Goal: Task Accomplishment & Management: Complete application form

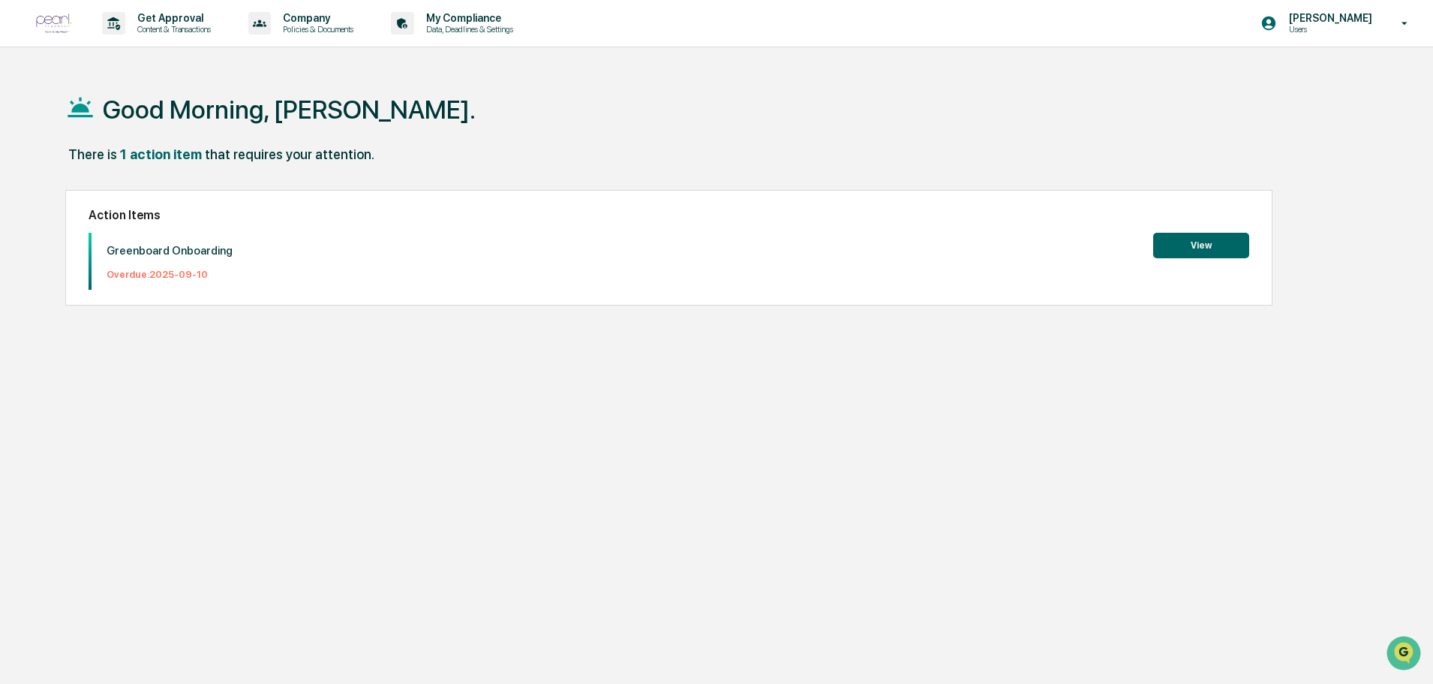
click at [1204, 248] on button "View" at bounding box center [1201, 246] width 96 height 26
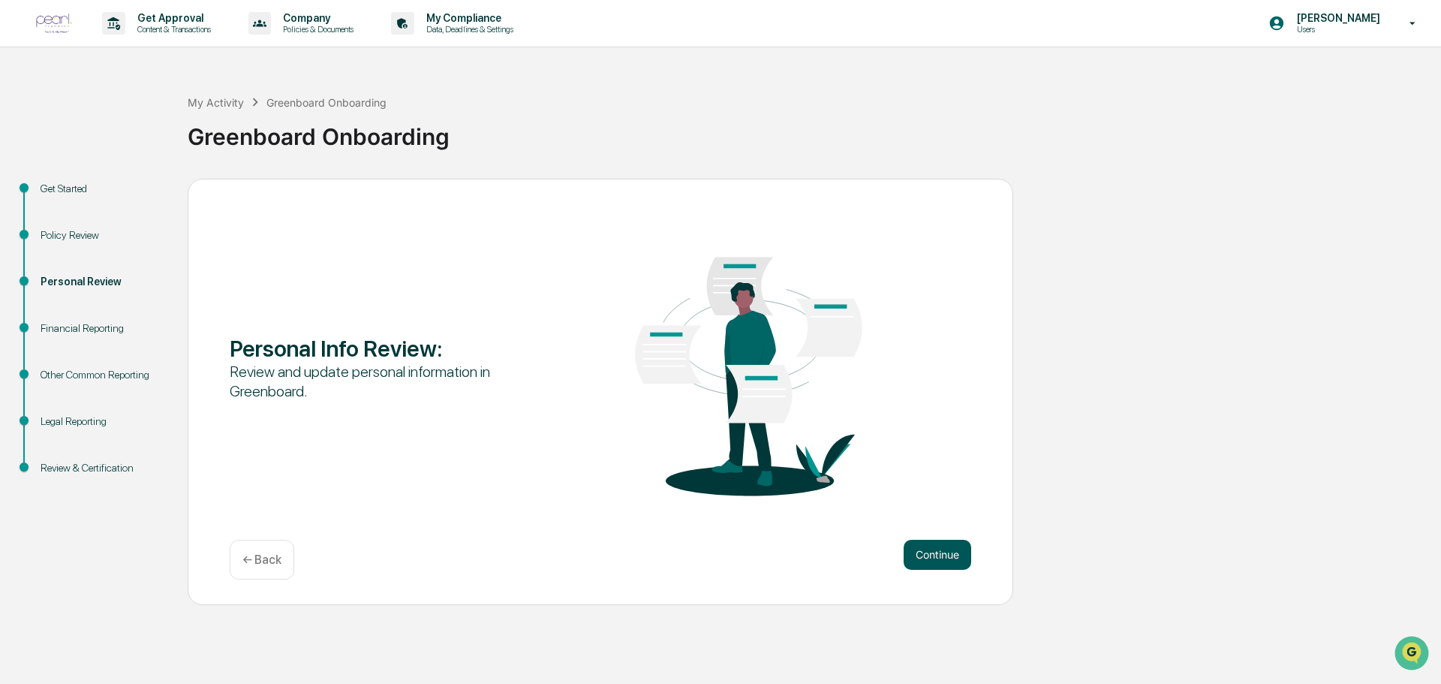
click at [940, 554] on button "Continue" at bounding box center [937, 554] width 68 height 30
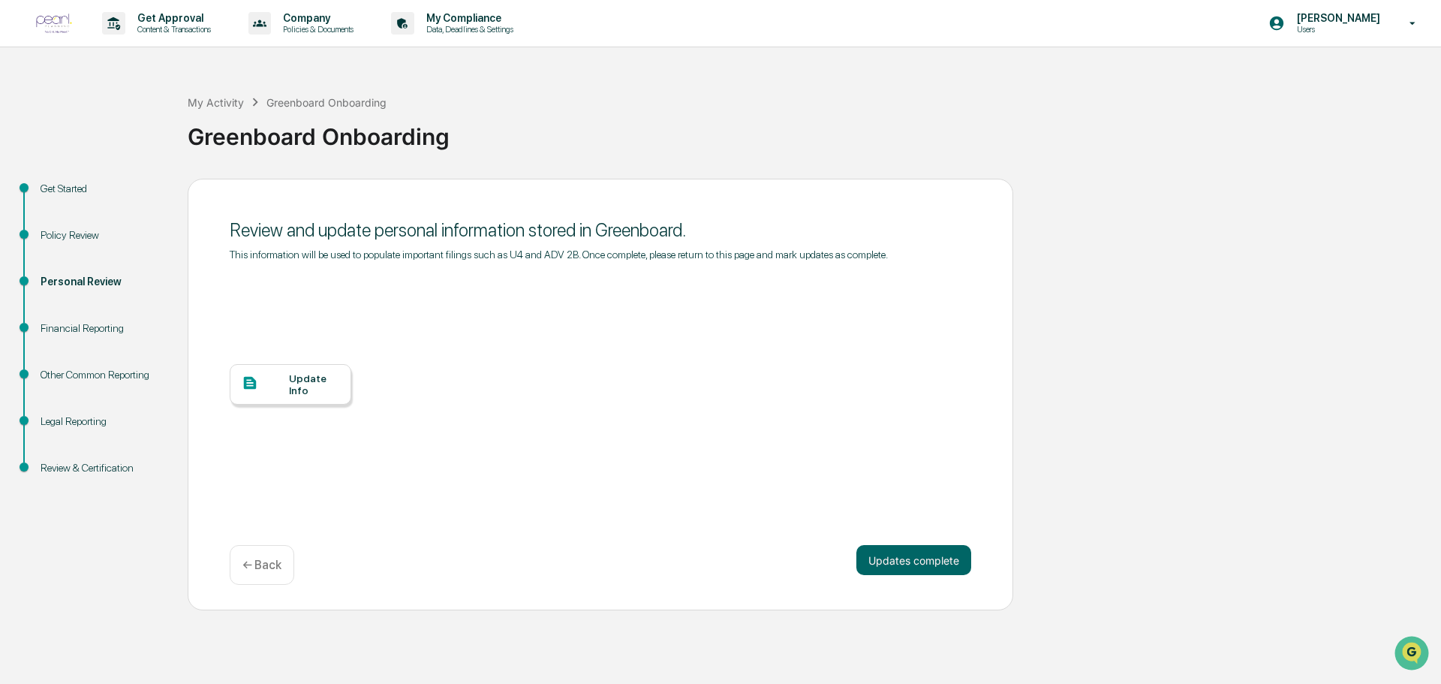
click at [300, 383] on div "Update Info" at bounding box center [314, 384] width 50 height 24
click at [912, 560] on button "Updates complete" at bounding box center [913, 560] width 115 height 30
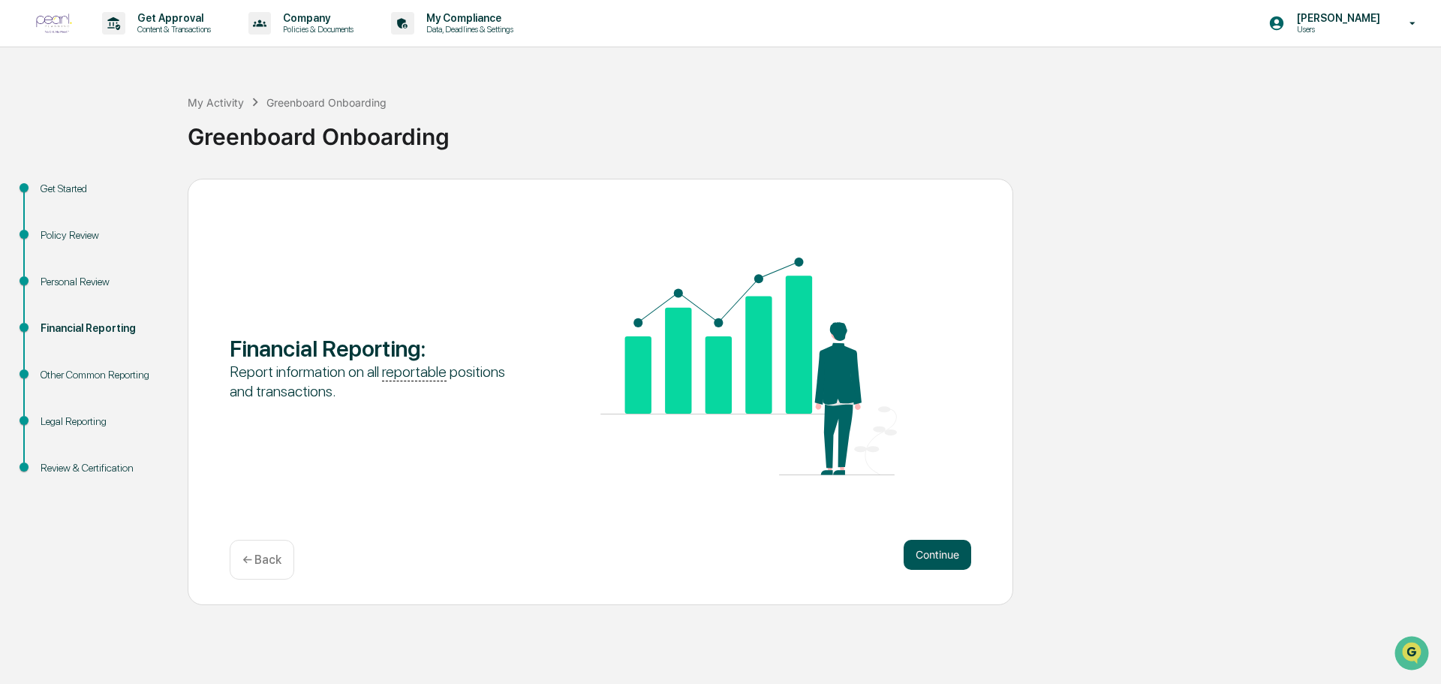
click at [941, 554] on button "Continue" at bounding box center [937, 554] width 68 height 30
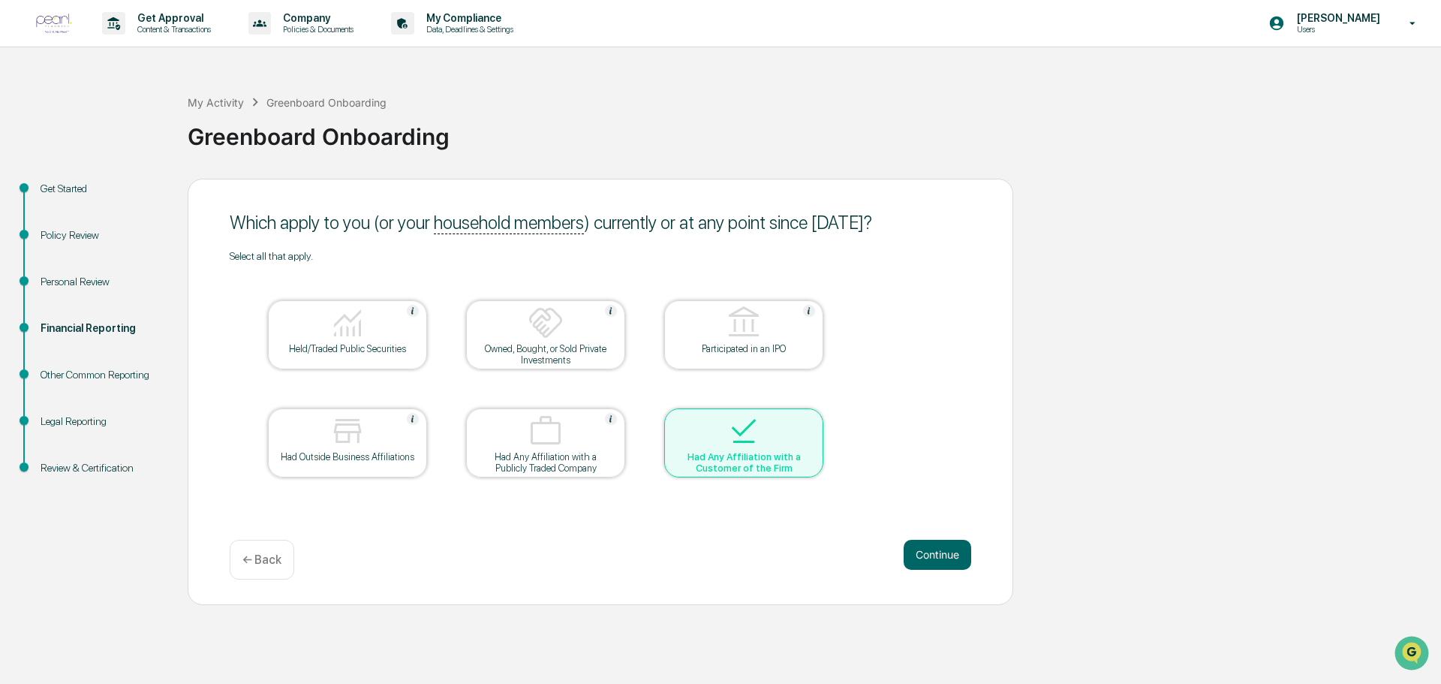
click at [100, 323] on div "Financial Reporting" at bounding box center [102, 328] width 123 height 16
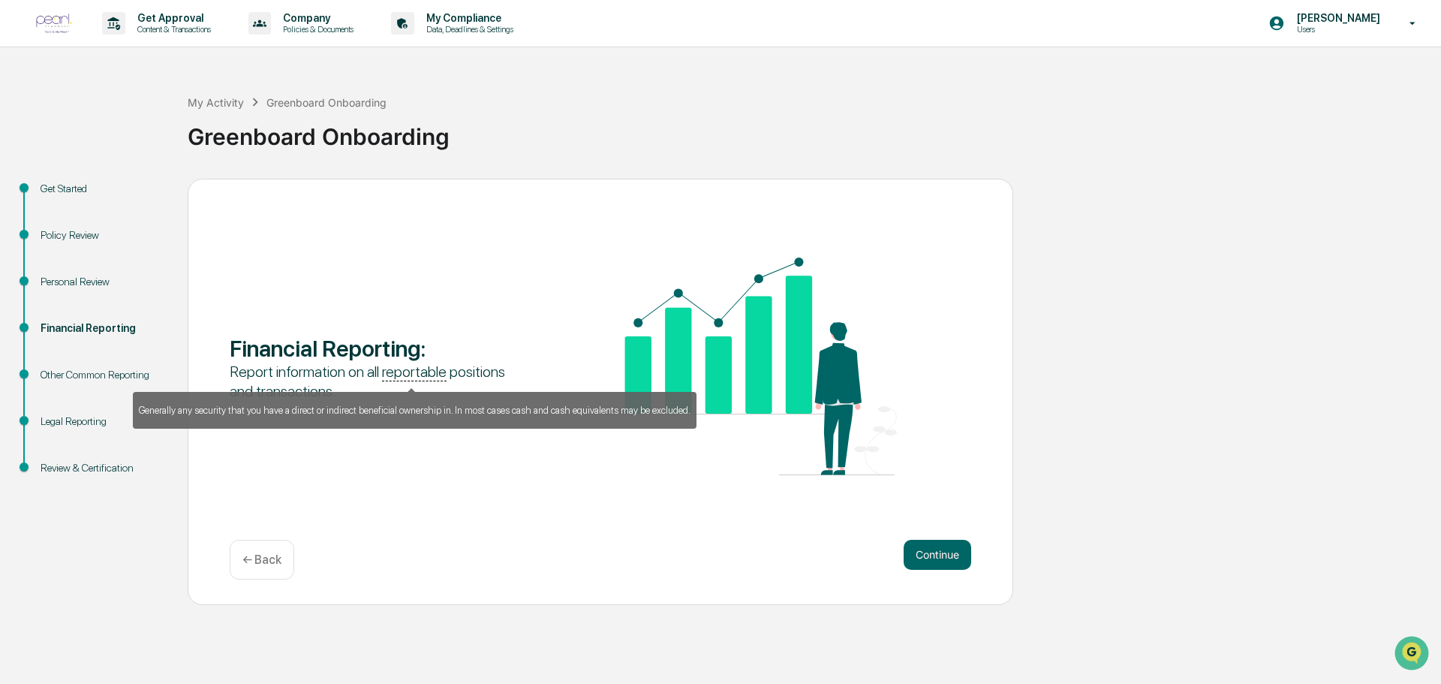
click at [407, 377] on u "reportable" at bounding box center [414, 371] width 65 height 19
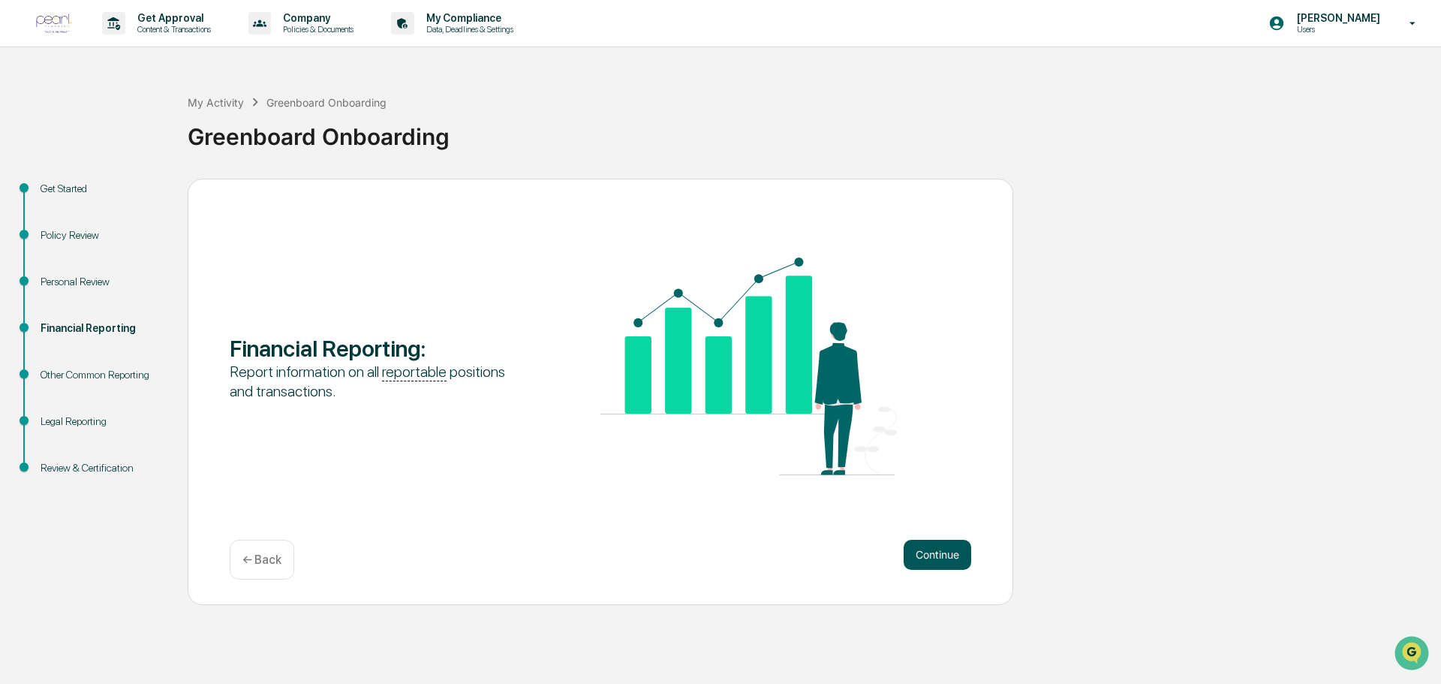
click at [927, 553] on button "Continue" at bounding box center [937, 554] width 68 height 30
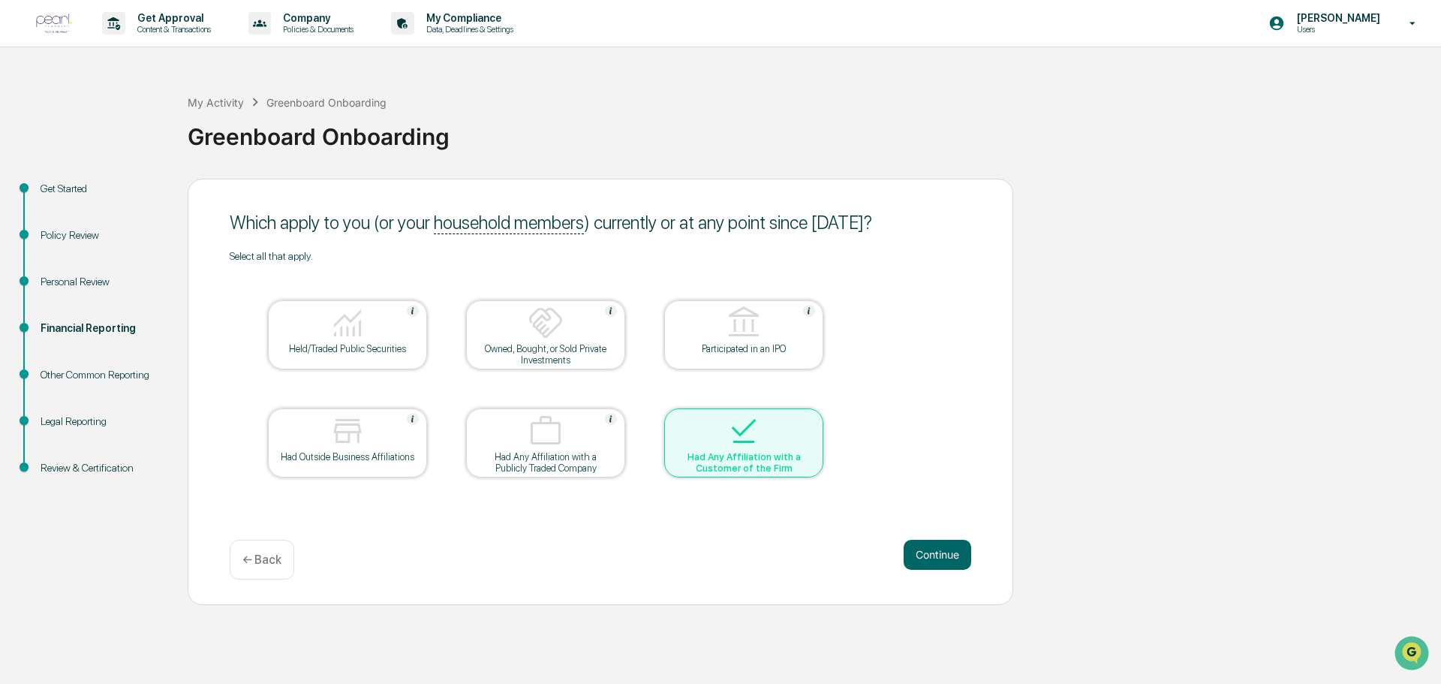
click at [807, 443] on div at bounding box center [744, 432] width 150 height 38
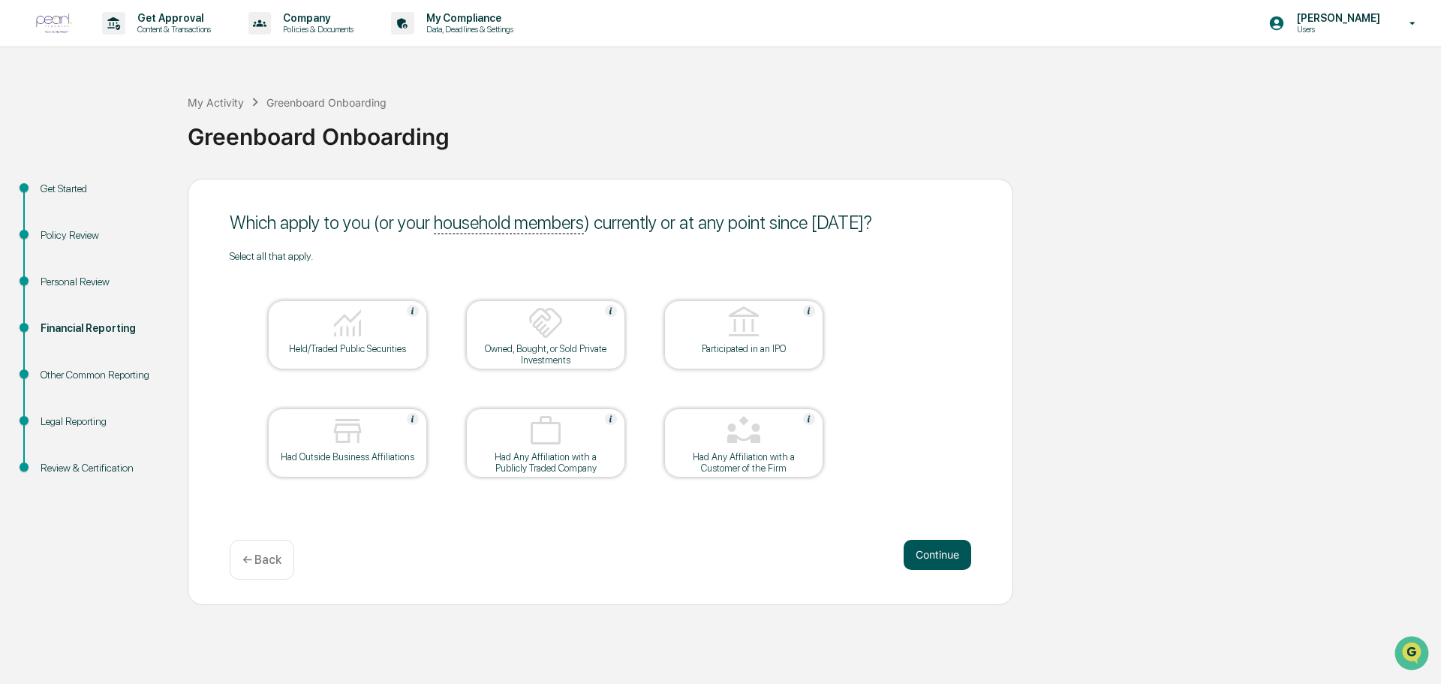
click at [940, 554] on button "Continue" at bounding box center [937, 554] width 68 height 30
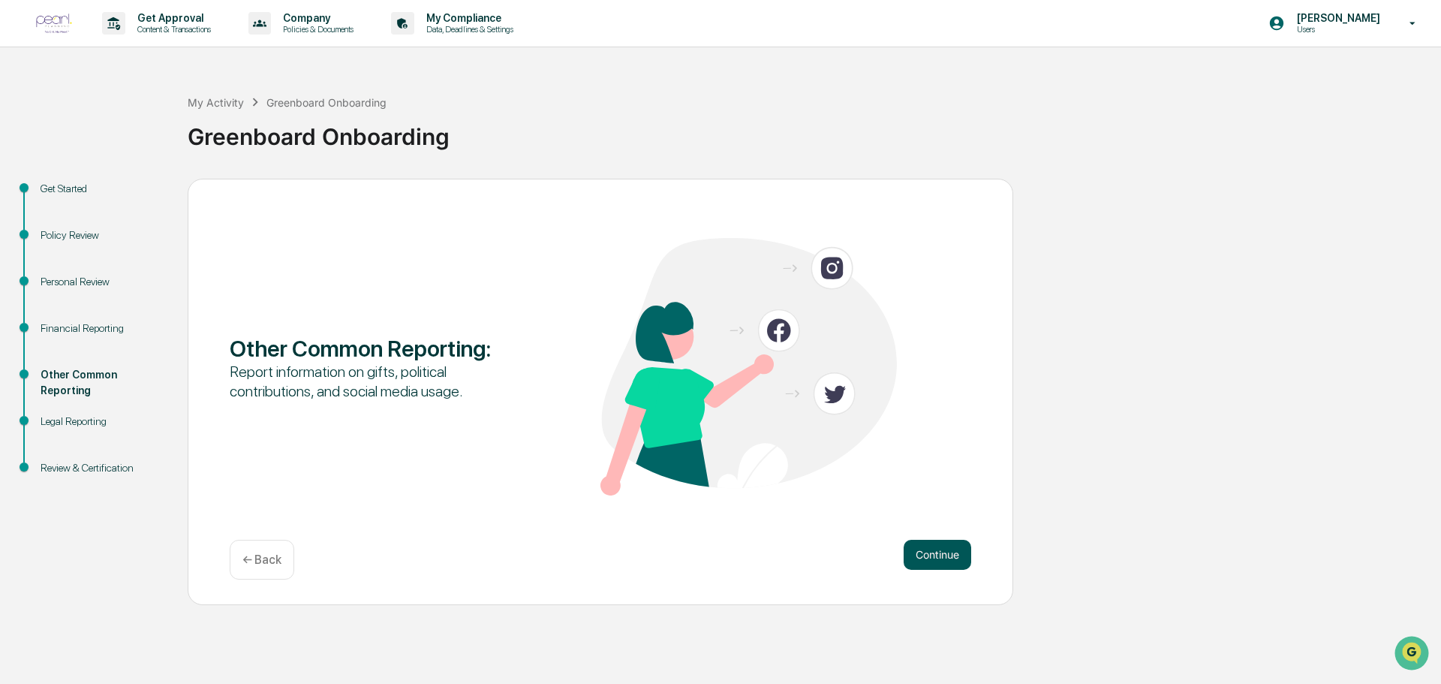
click at [928, 553] on button "Continue" at bounding box center [937, 554] width 68 height 30
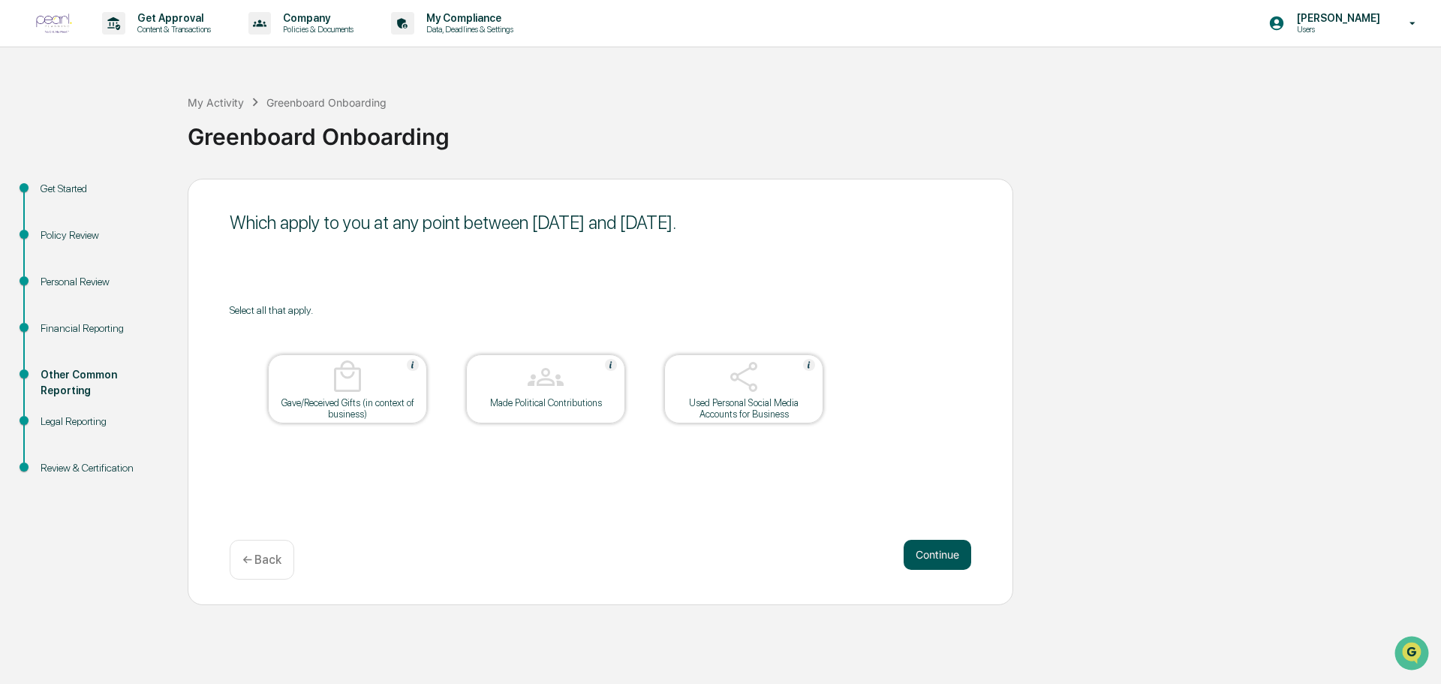
click at [932, 554] on button "Continue" at bounding box center [937, 554] width 68 height 30
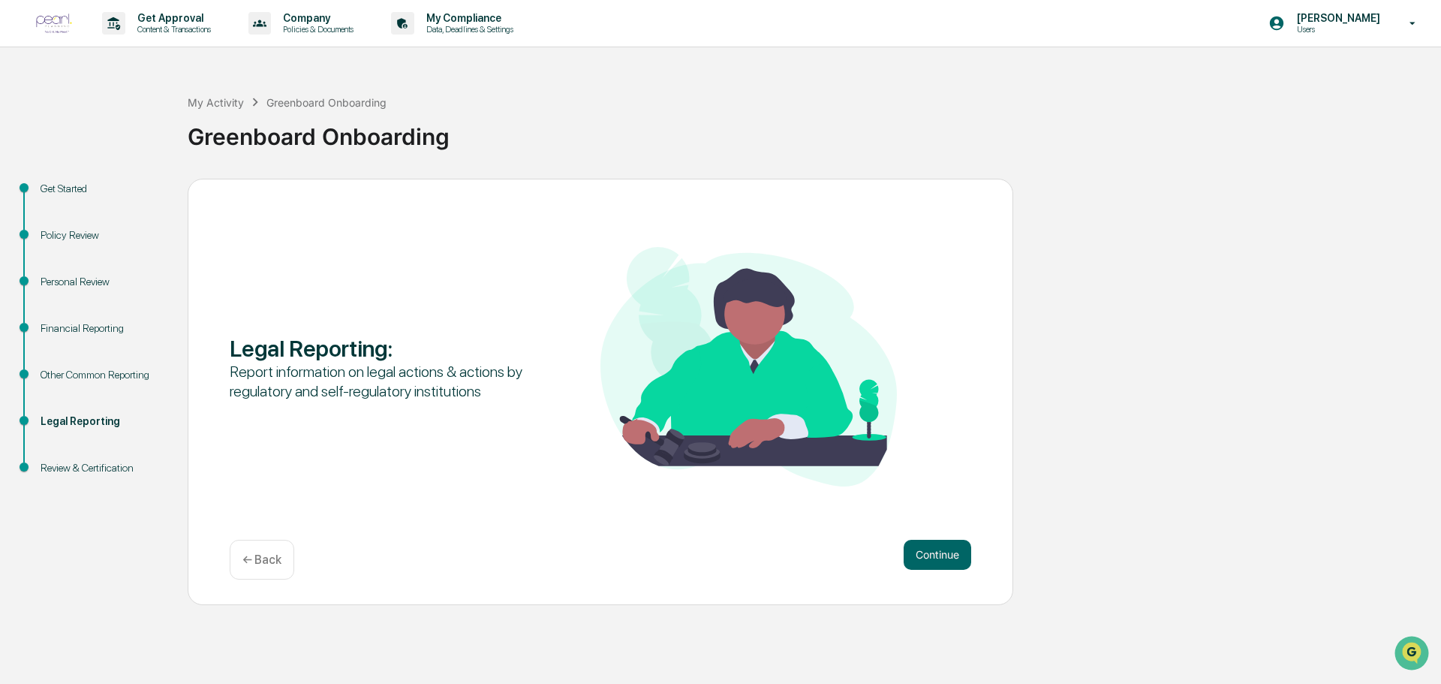
click at [82, 329] on div "Financial Reporting" at bounding box center [102, 328] width 123 height 16
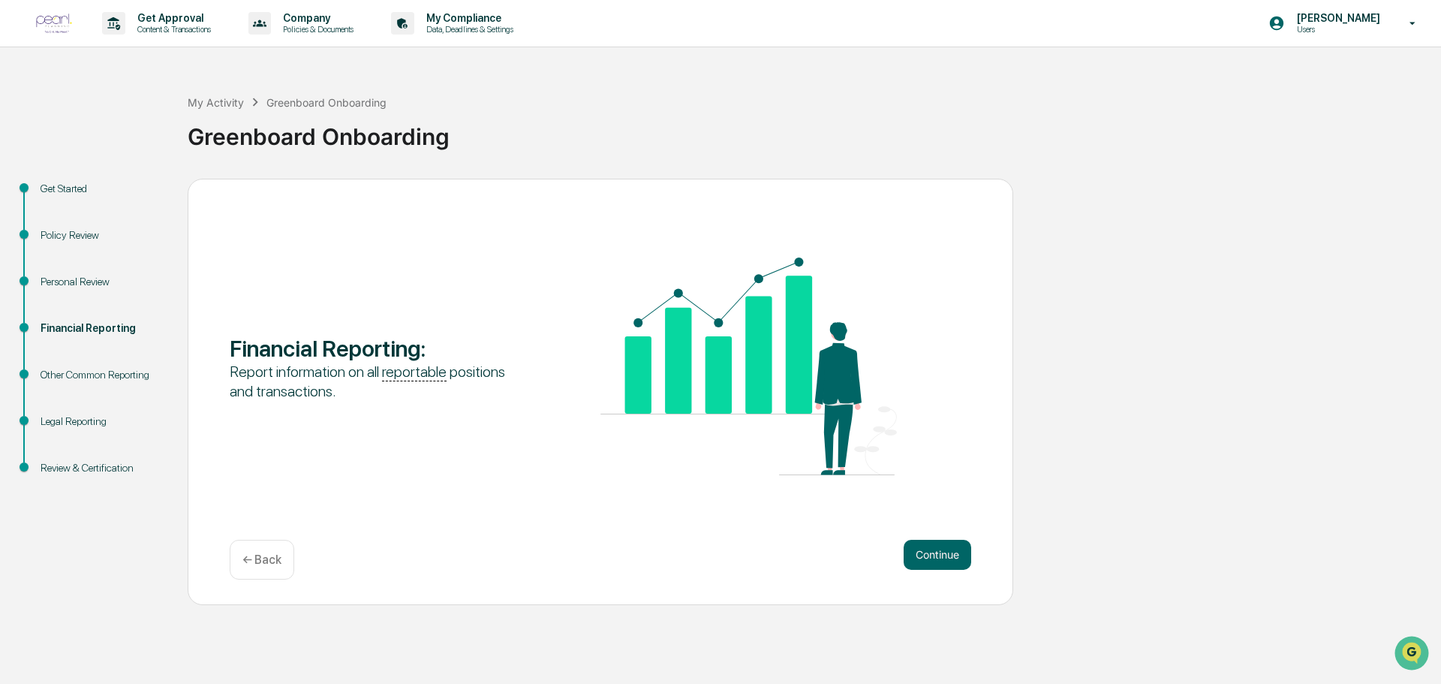
click at [69, 187] on div "Get Started" at bounding box center [102, 189] width 123 height 16
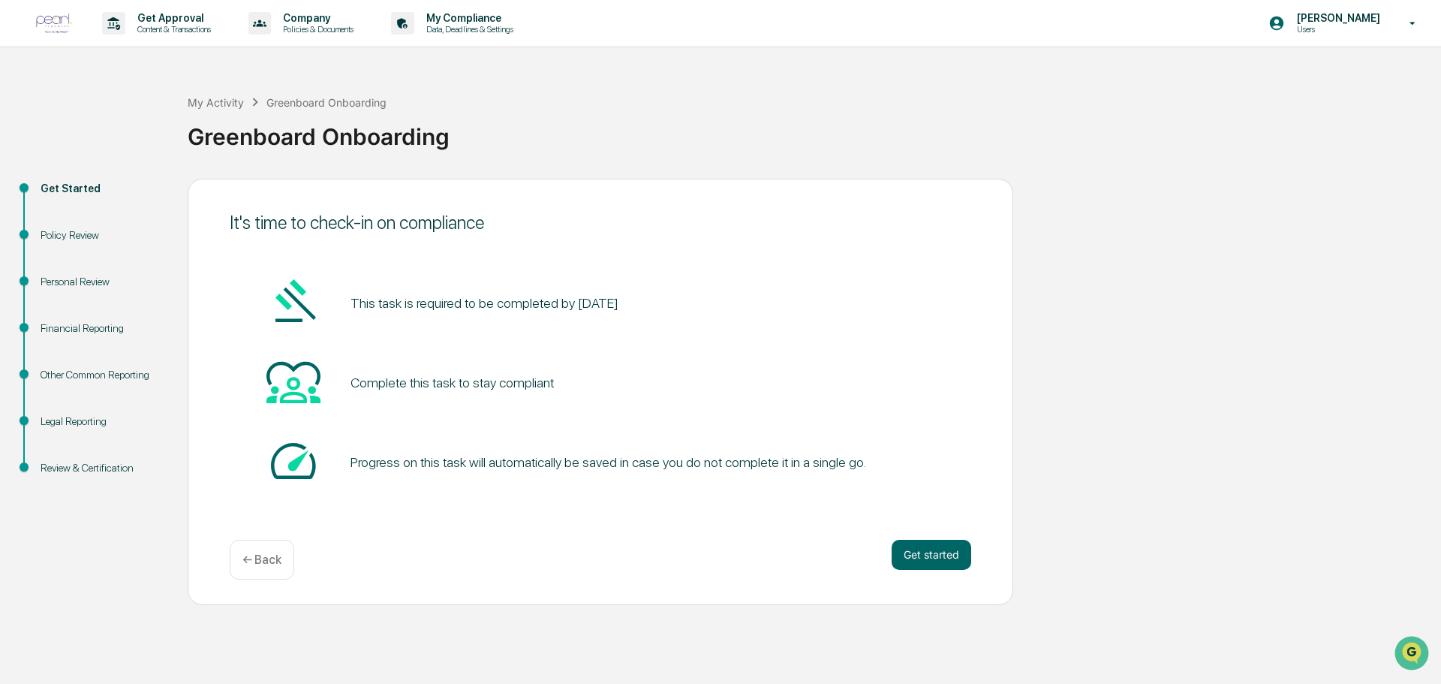
click at [85, 233] on div "Policy Review" at bounding box center [102, 235] width 123 height 16
click at [82, 241] on div "Policy Review" at bounding box center [102, 235] width 123 height 16
click at [84, 282] on div "Personal Review" at bounding box center [102, 282] width 123 height 16
click at [79, 227] on div "Policy Review" at bounding box center [102, 235] width 123 height 16
click at [257, 557] on p "← Back" at bounding box center [261, 559] width 39 height 14
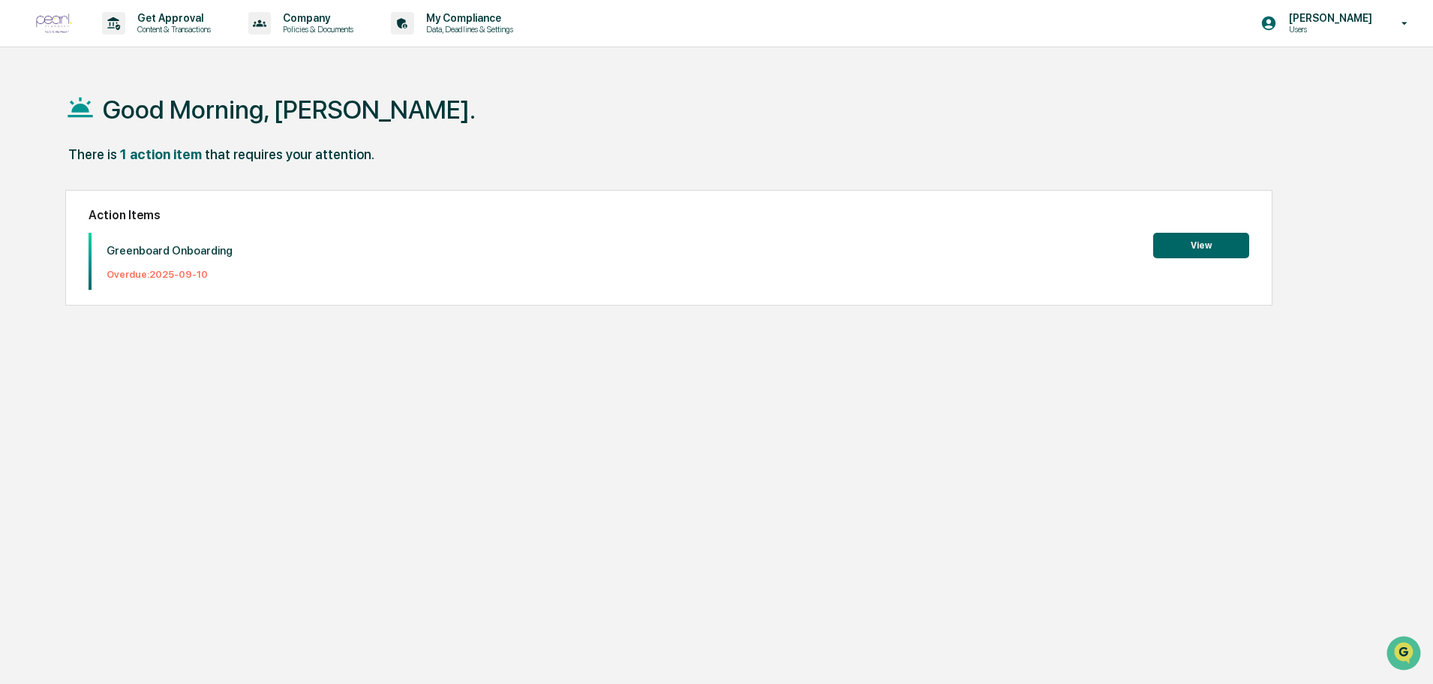
click at [1197, 244] on button "View" at bounding box center [1201, 246] width 96 height 26
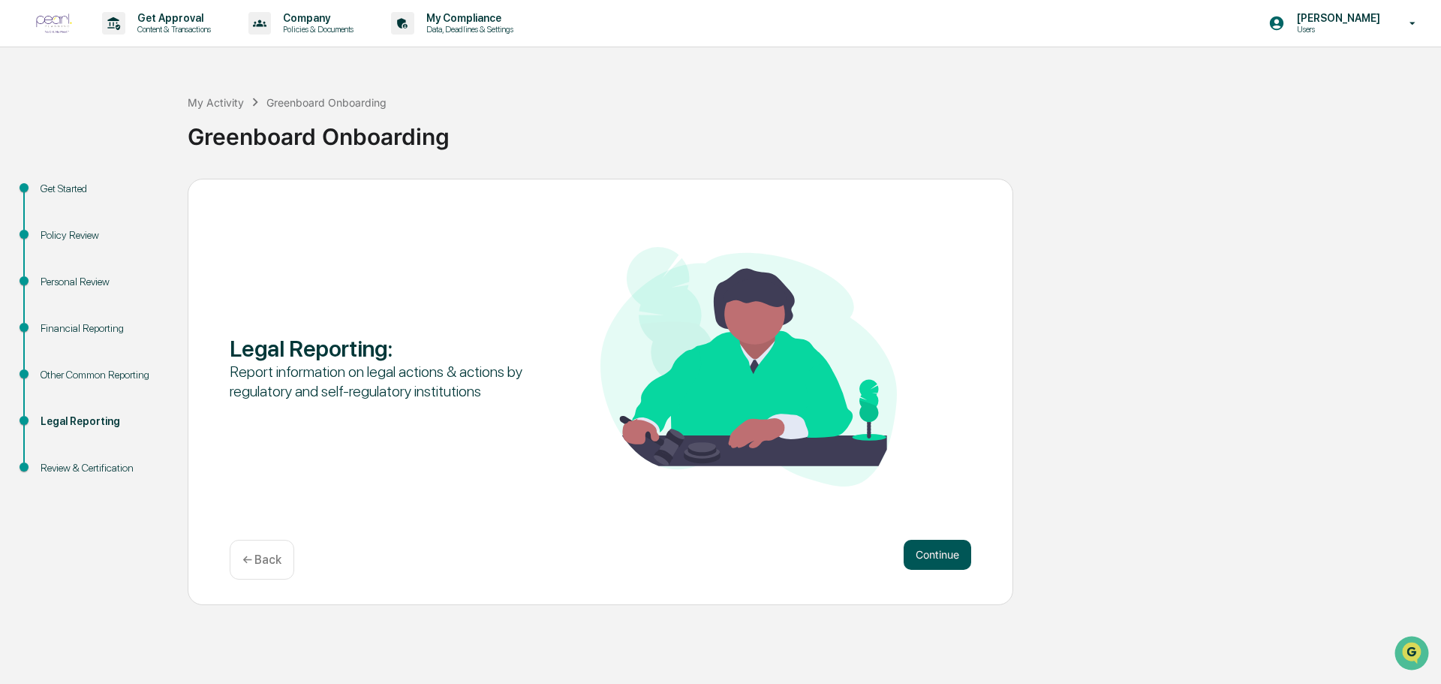
click at [948, 556] on button "Continue" at bounding box center [937, 554] width 68 height 30
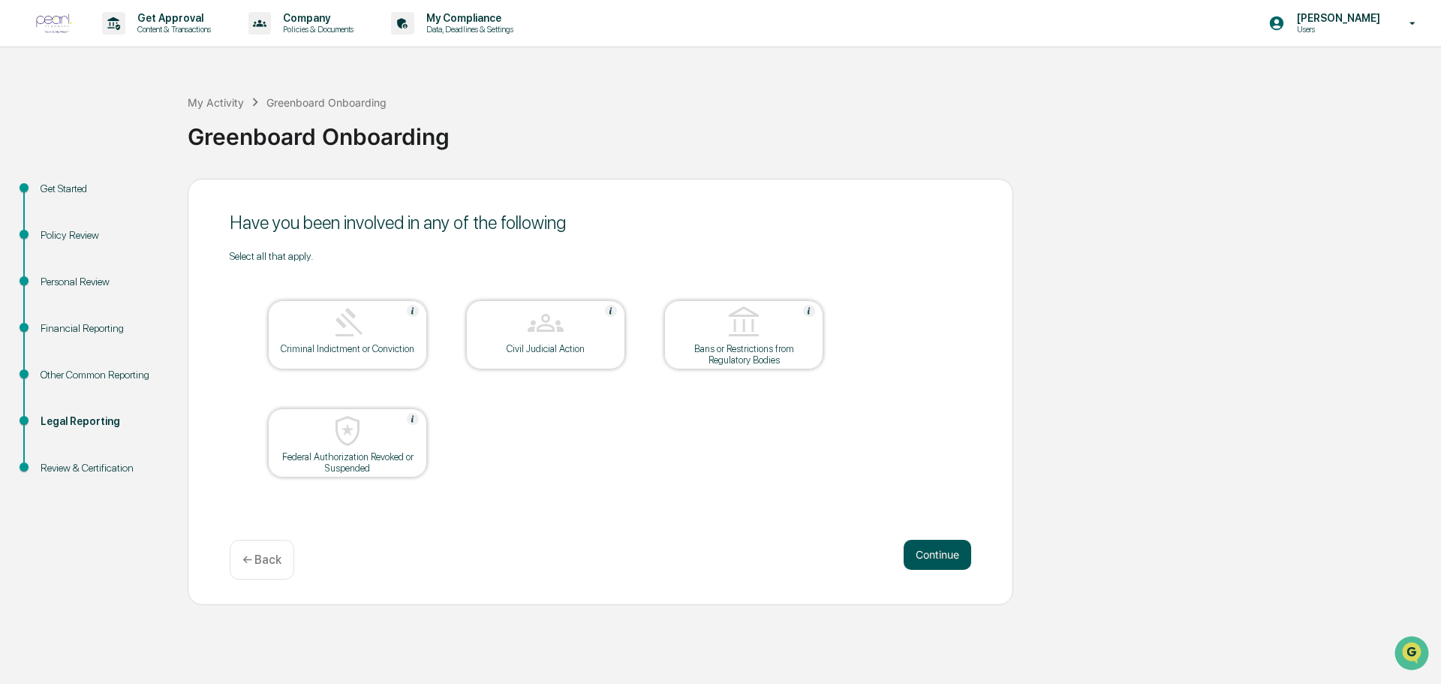
click at [946, 558] on button "Continue" at bounding box center [937, 554] width 68 height 30
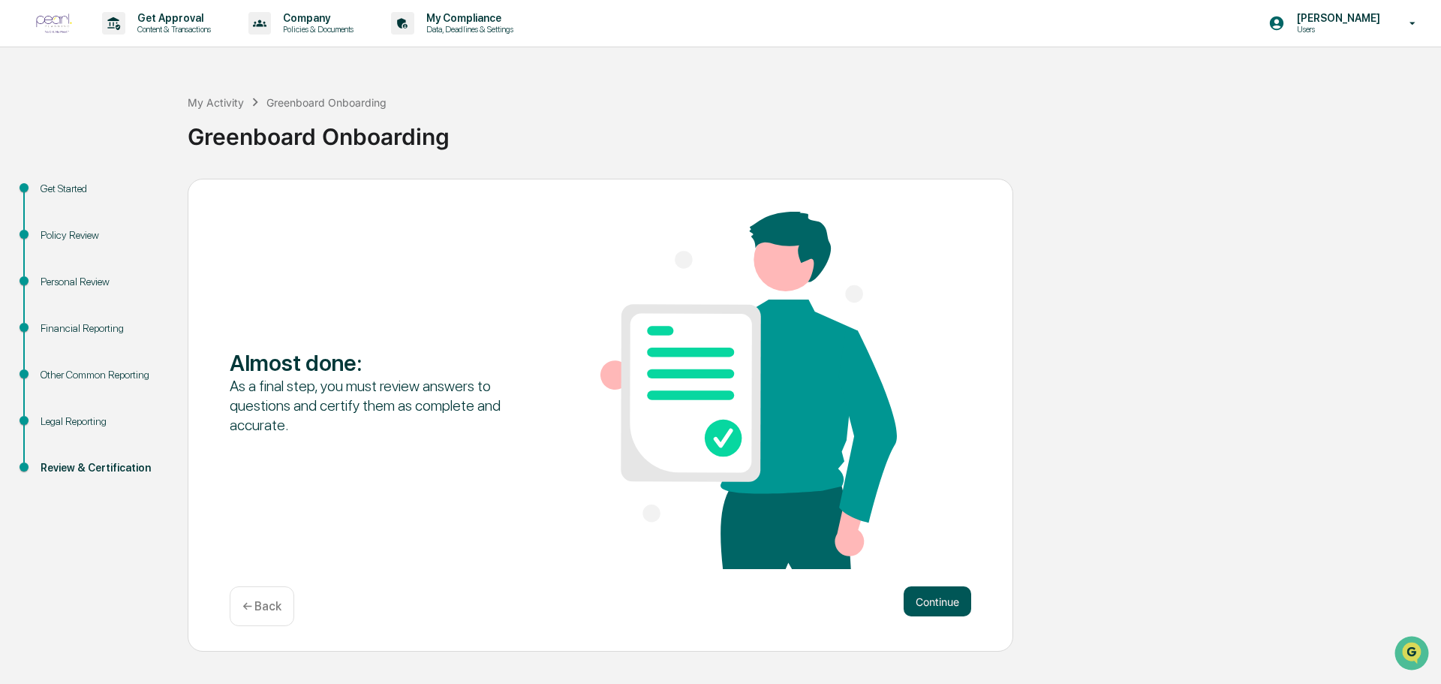
click at [930, 603] on button "Continue" at bounding box center [937, 601] width 68 height 30
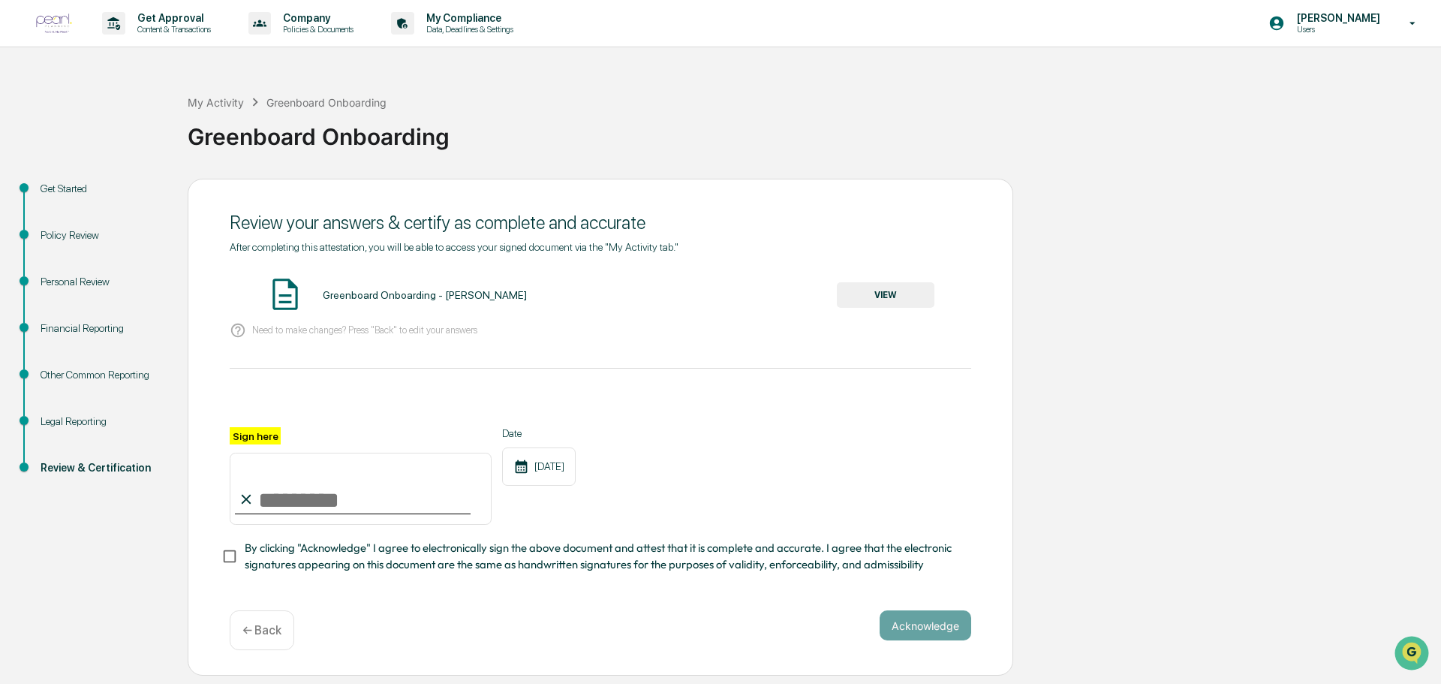
click at [255, 637] on p "← Back" at bounding box center [261, 630] width 39 height 14
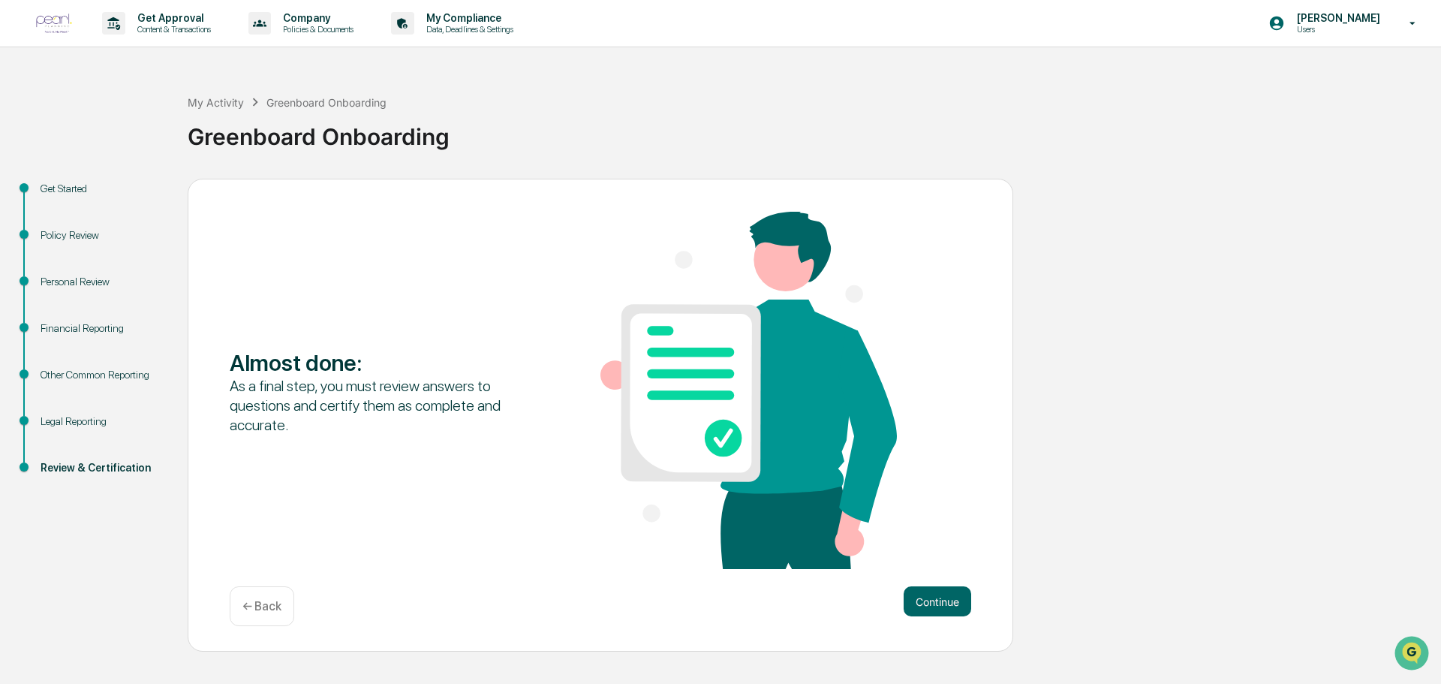
click at [264, 604] on p "← Back" at bounding box center [261, 606] width 39 height 14
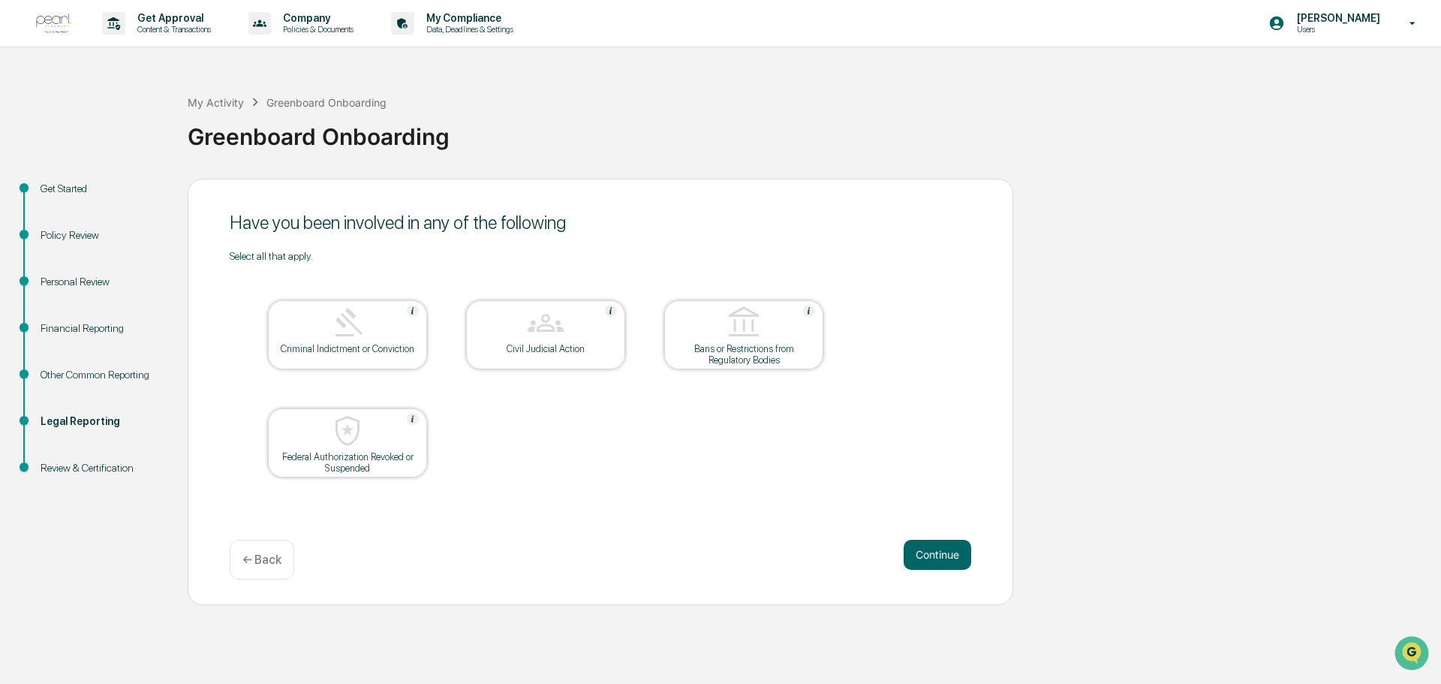
click at [260, 556] on p "← Back" at bounding box center [261, 559] width 39 height 14
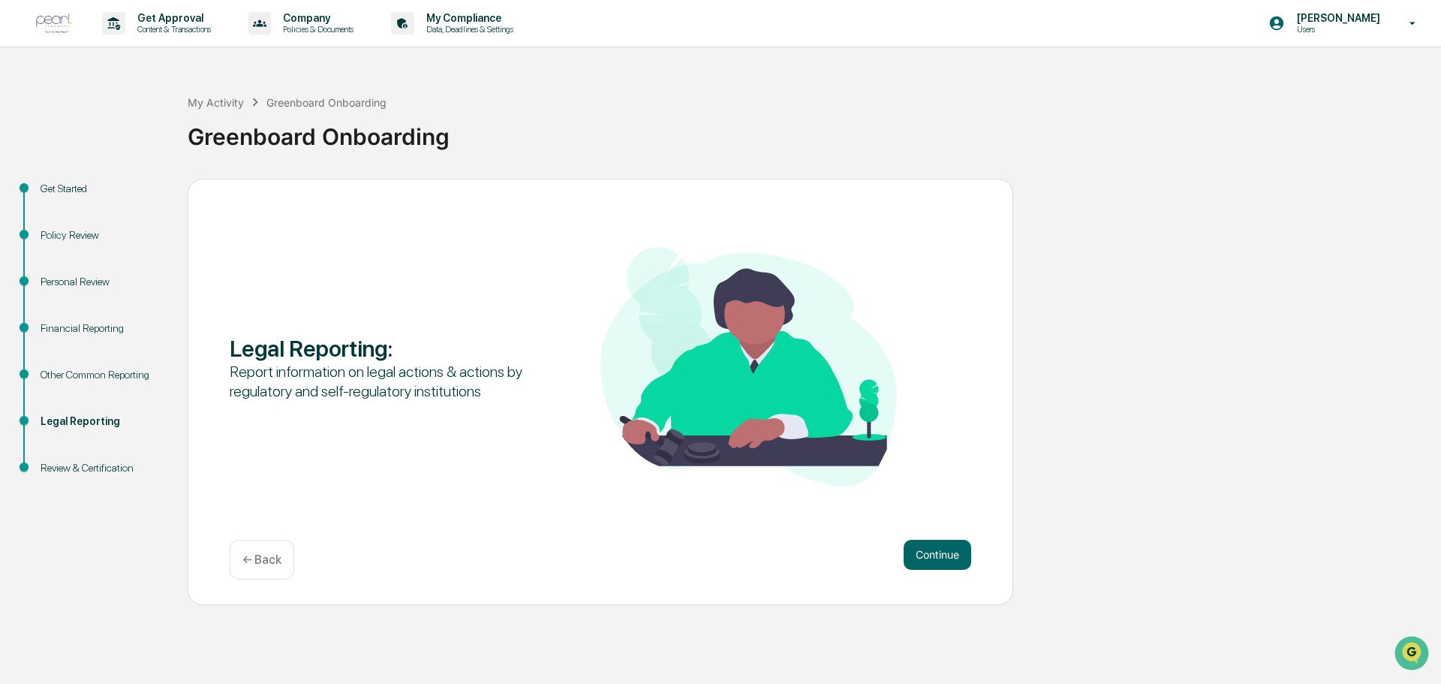
click at [260, 556] on p "← Back" at bounding box center [261, 559] width 39 height 14
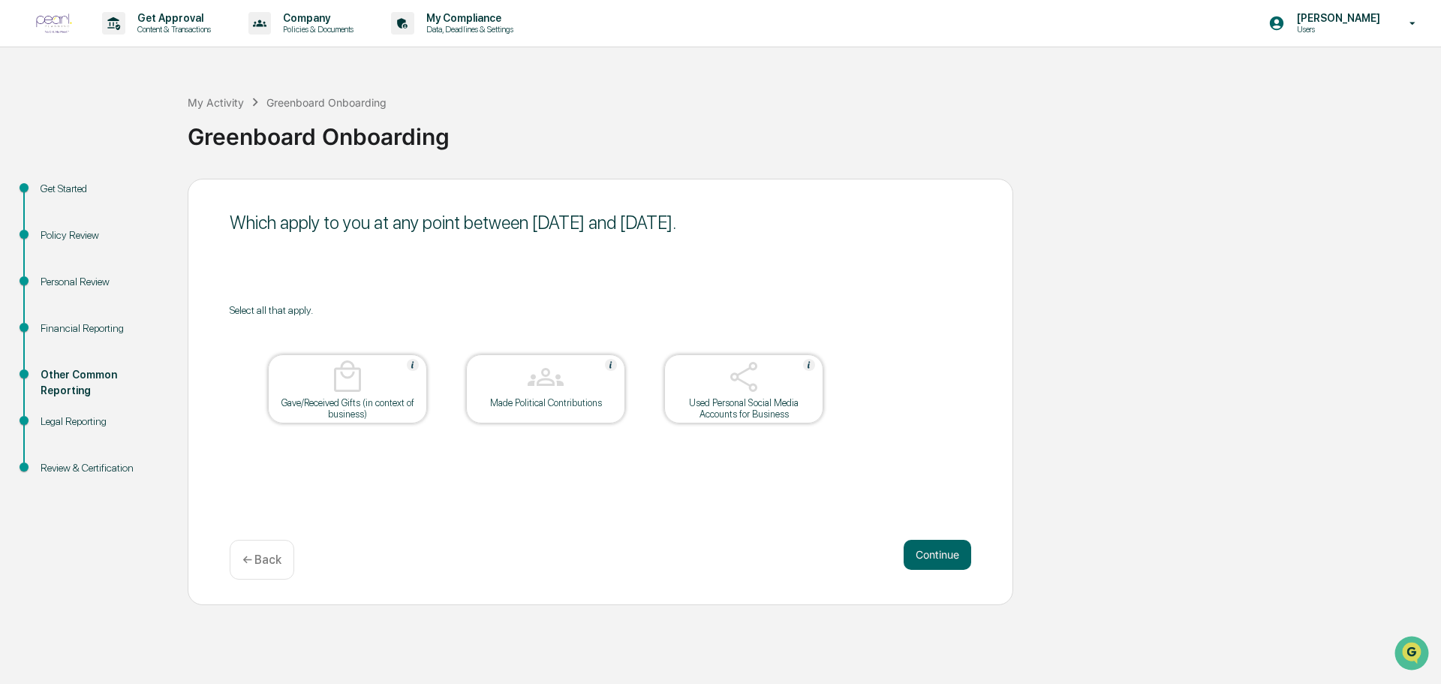
click at [260, 556] on p "← Back" at bounding box center [261, 559] width 39 height 14
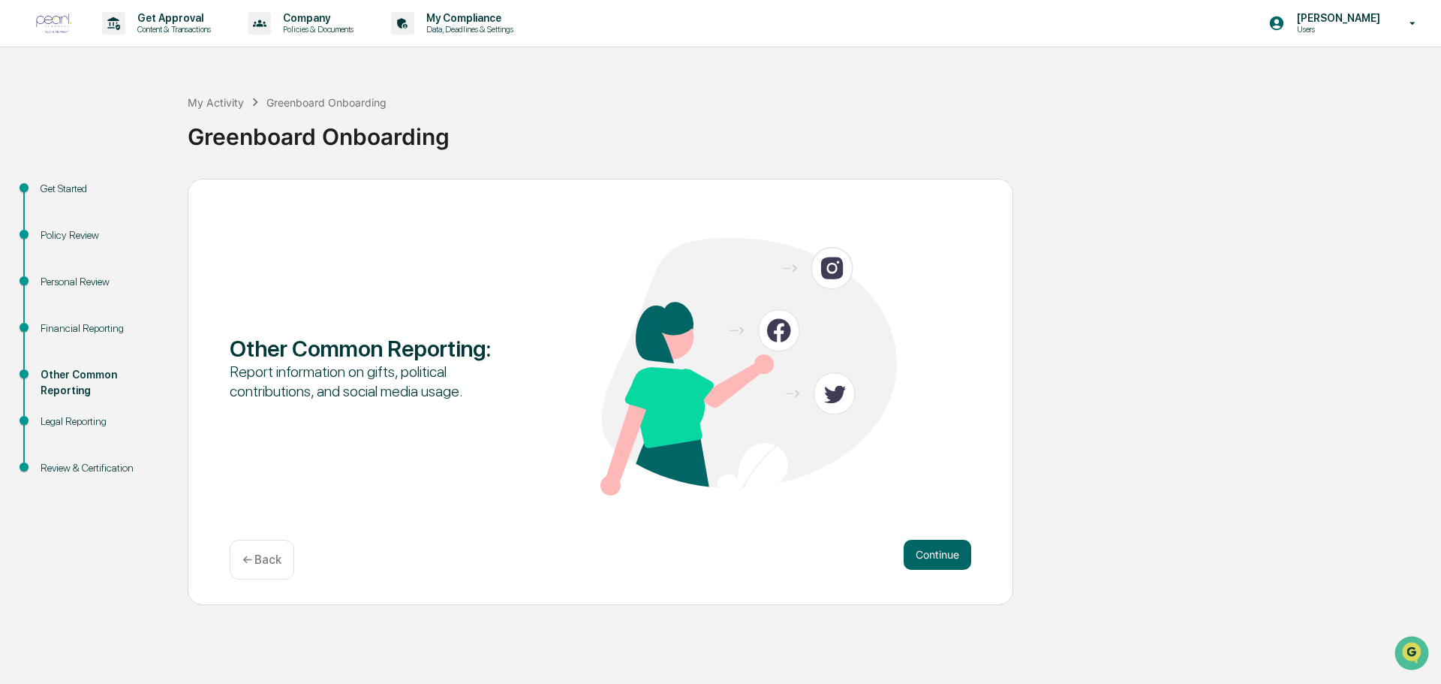
click at [260, 556] on p "← Back" at bounding box center [261, 559] width 39 height 14
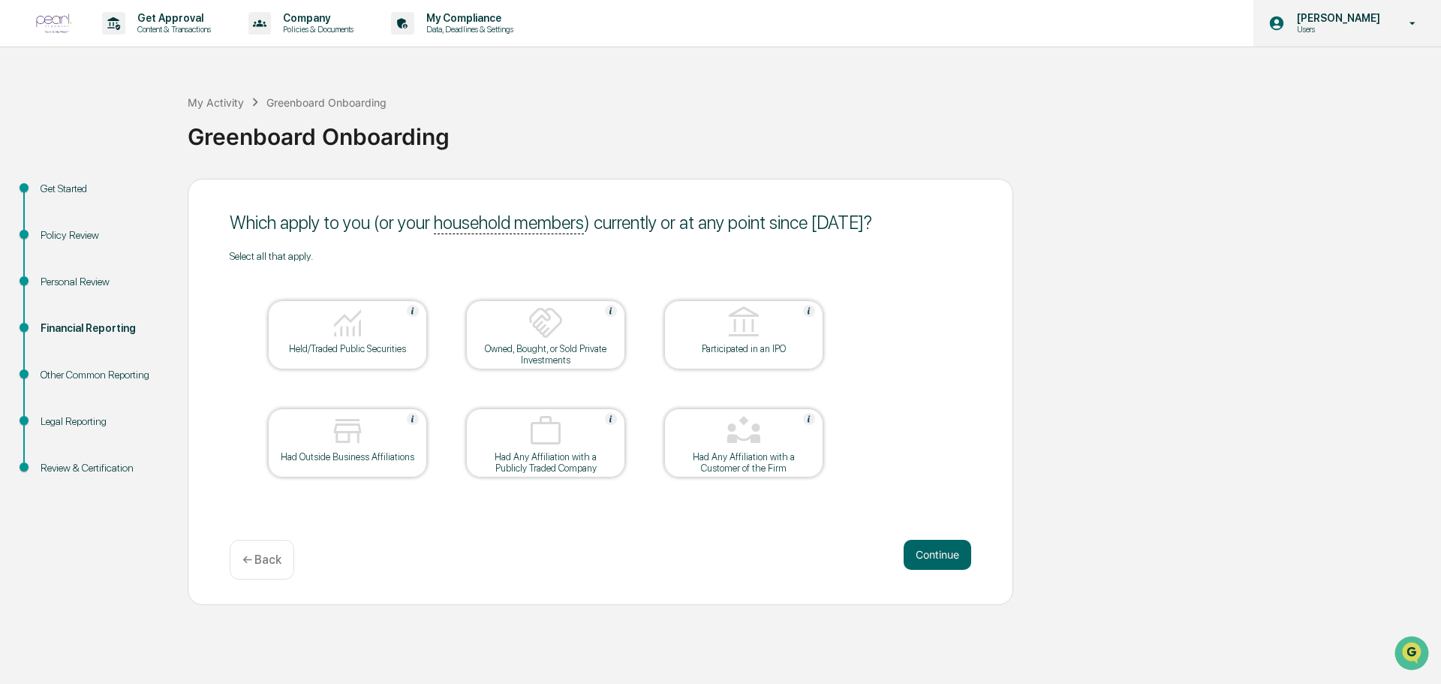
click at [1376, 24] on p "Users" at bounding box center [1335, 29] width 103 height 11
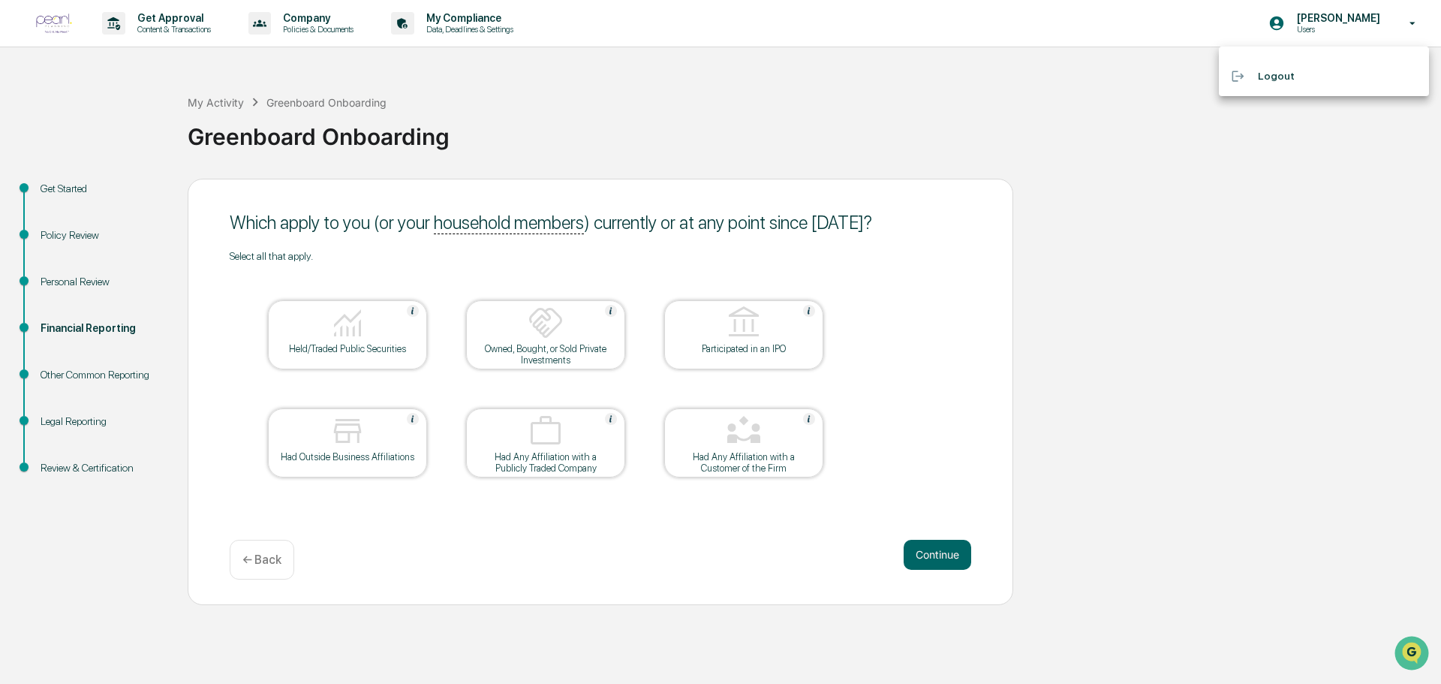
click at [1411, 23] on div at bounding box center [720, 342] width 1441 height 684
click at [1411, 23] on icon at bounding box center [1413, 23] width 6 height 3
click at [359, 338] on div at bounding box center [720, 342] width 1441 height 684
click at [350, 341] on div at bounding box center [347, 324] width 150 height 38
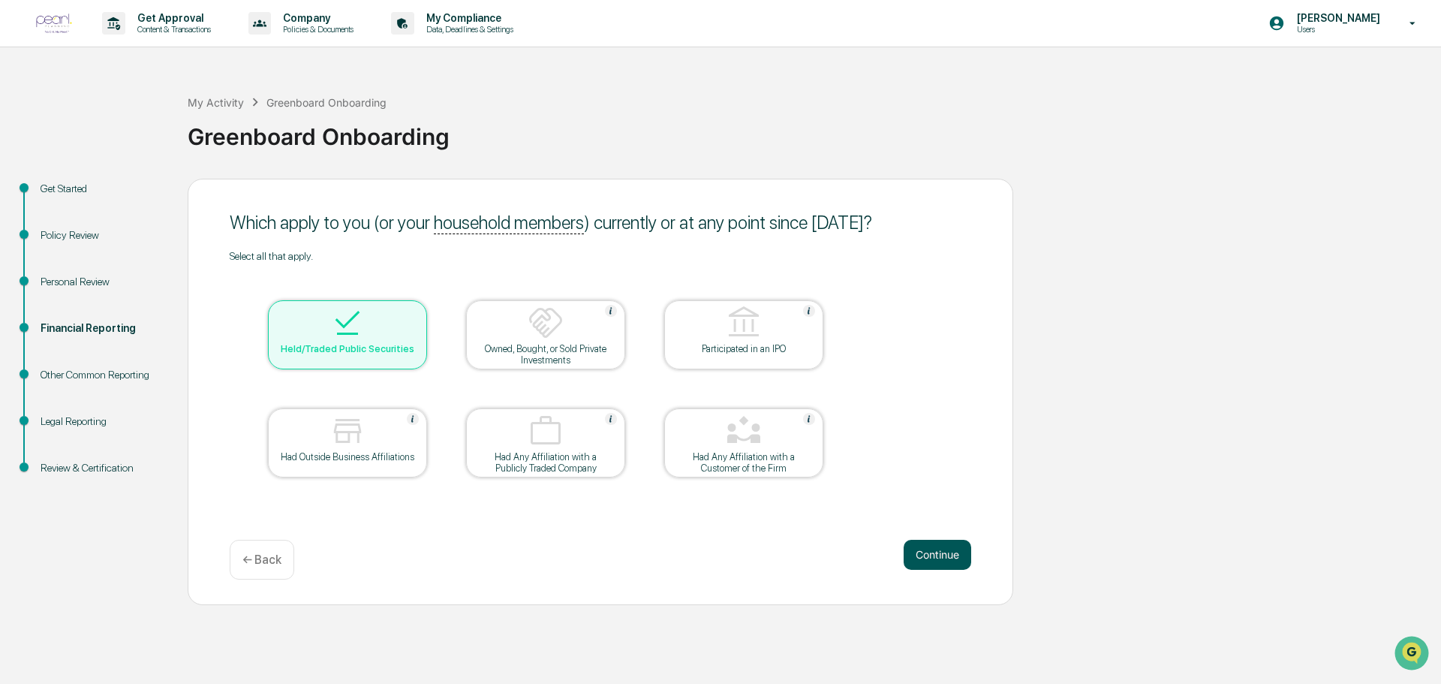
click at [939, 553] on button "Continue" at bounding box center [937, 554] width 68 height 30
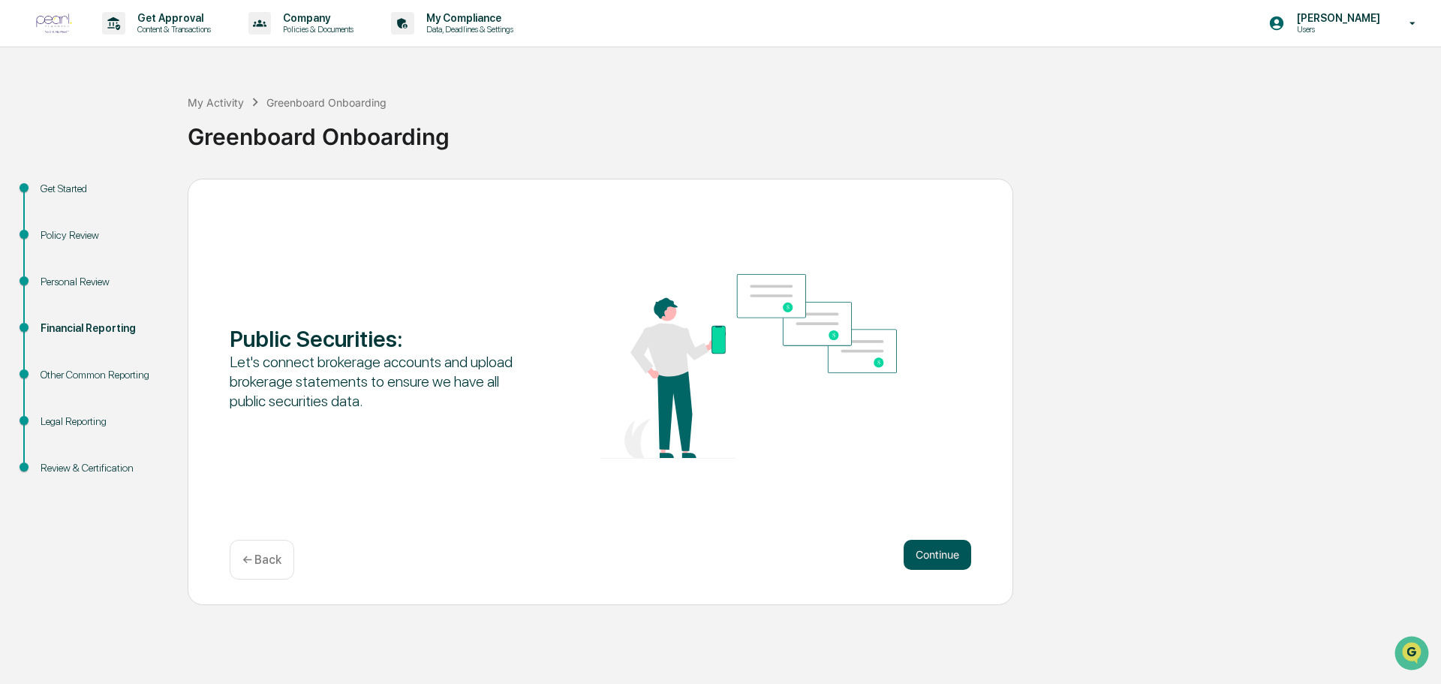
click at [926, 556] on button "Continue" at bounding box center [937, 554] width 68 height 30
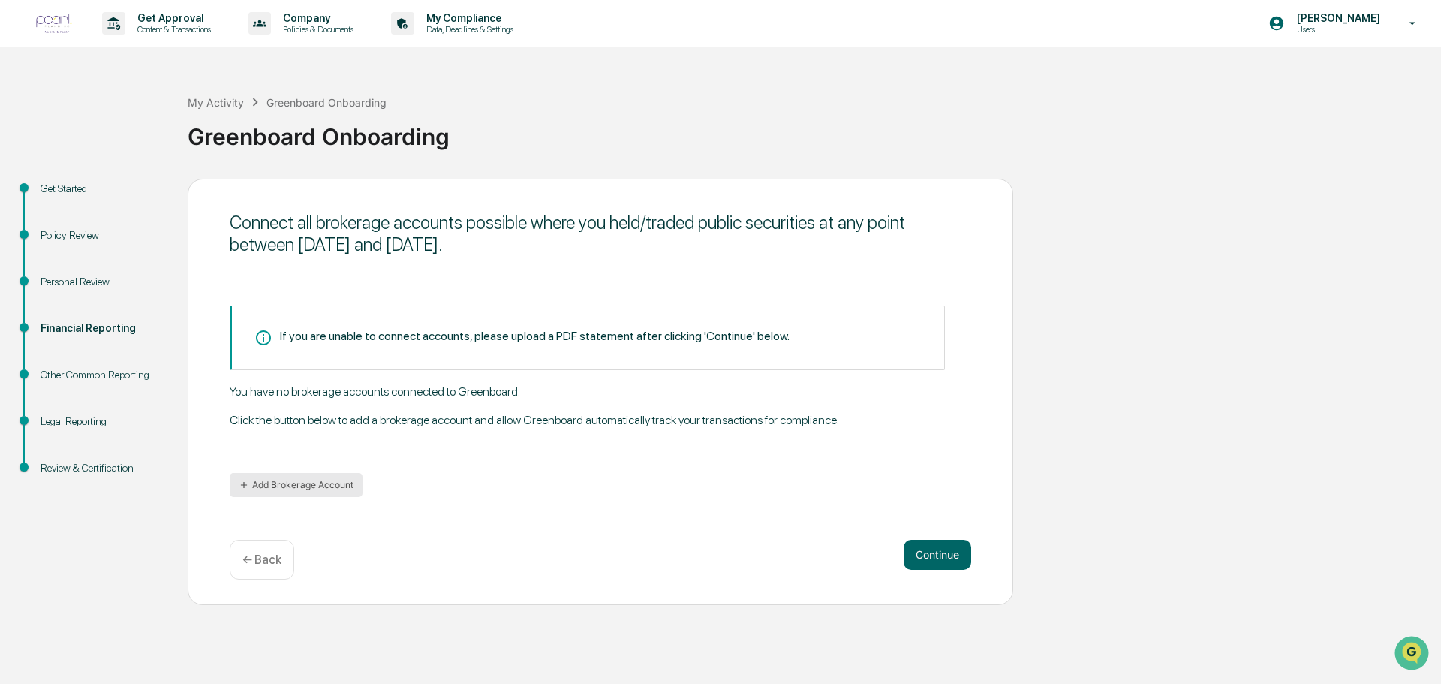
click at [291, 487] on button "Add Brokerage Account" at bounding box center [296, 485] width 133 height 24
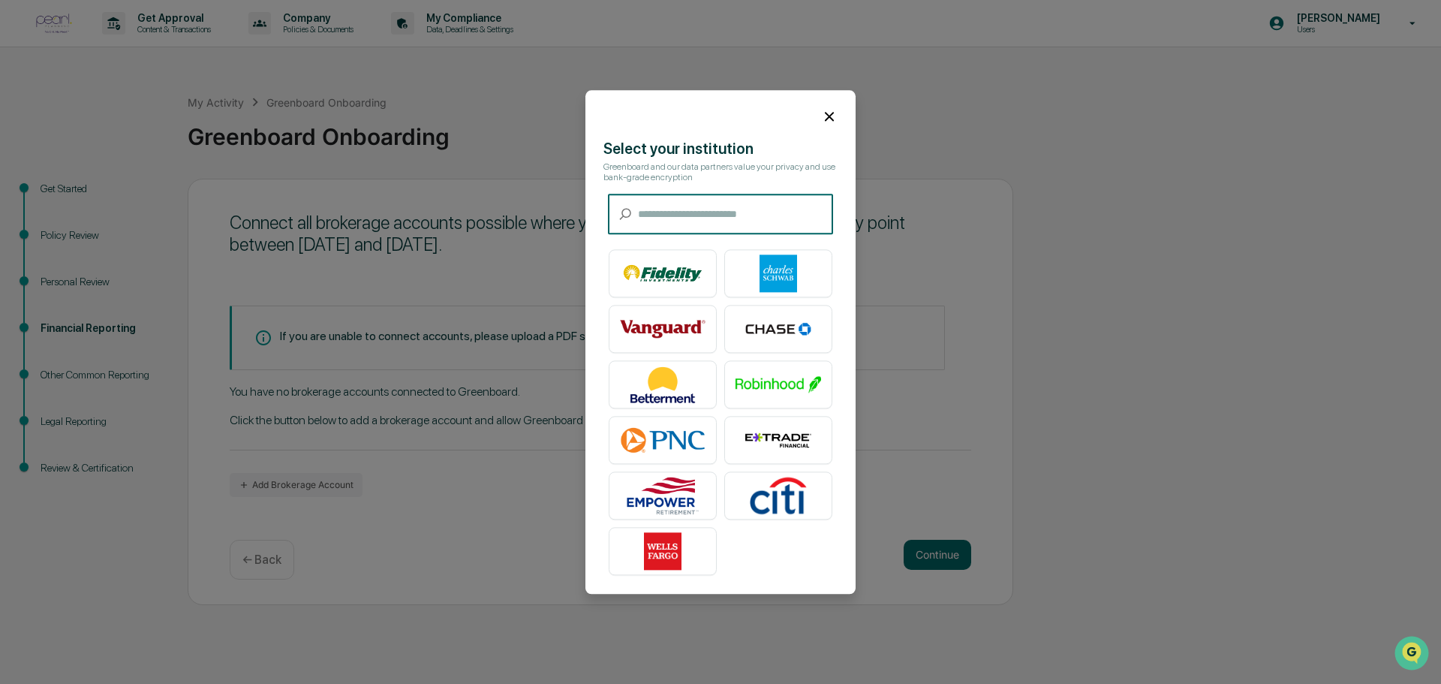
click at [656, 217] on input "text" at bounding box center [735, 214] width 195 height 40
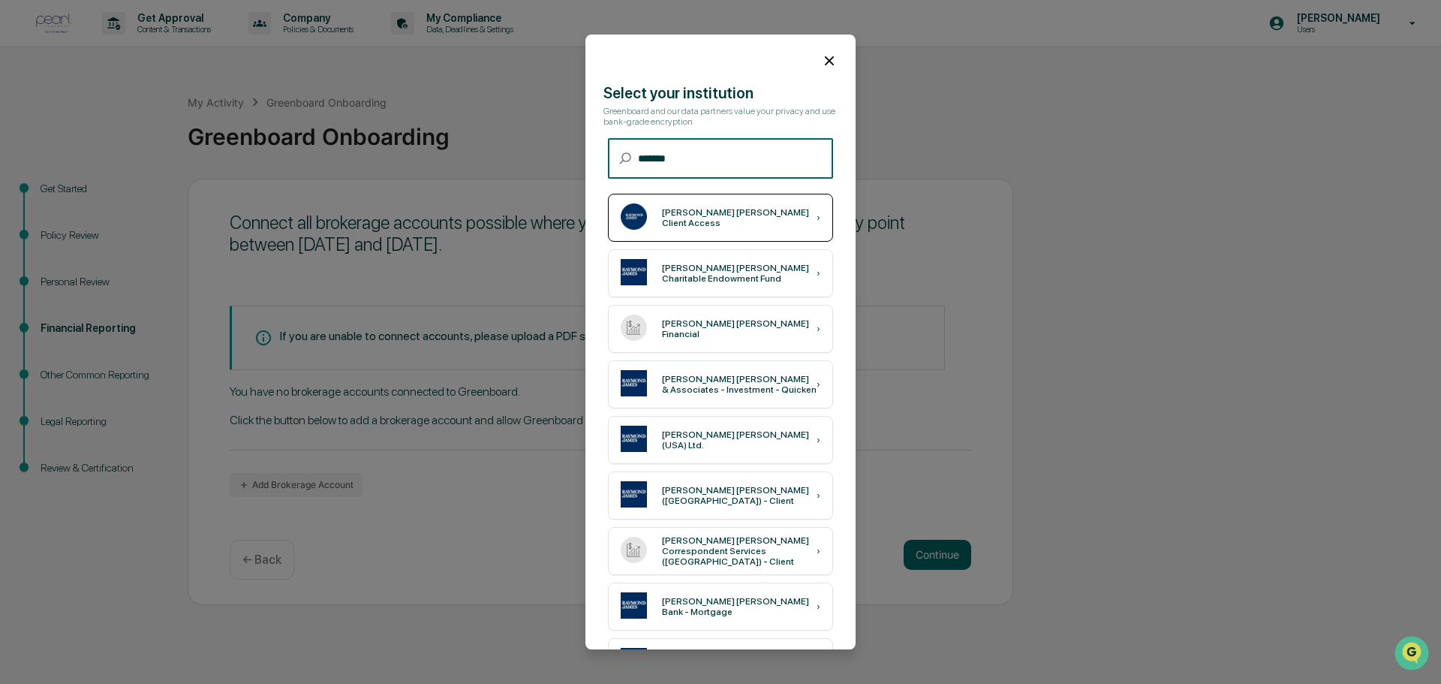
type input "*******"
click at [715, 218] on div "Raymond James Client Access" at bounding box center [739, 217] width 155 height 21
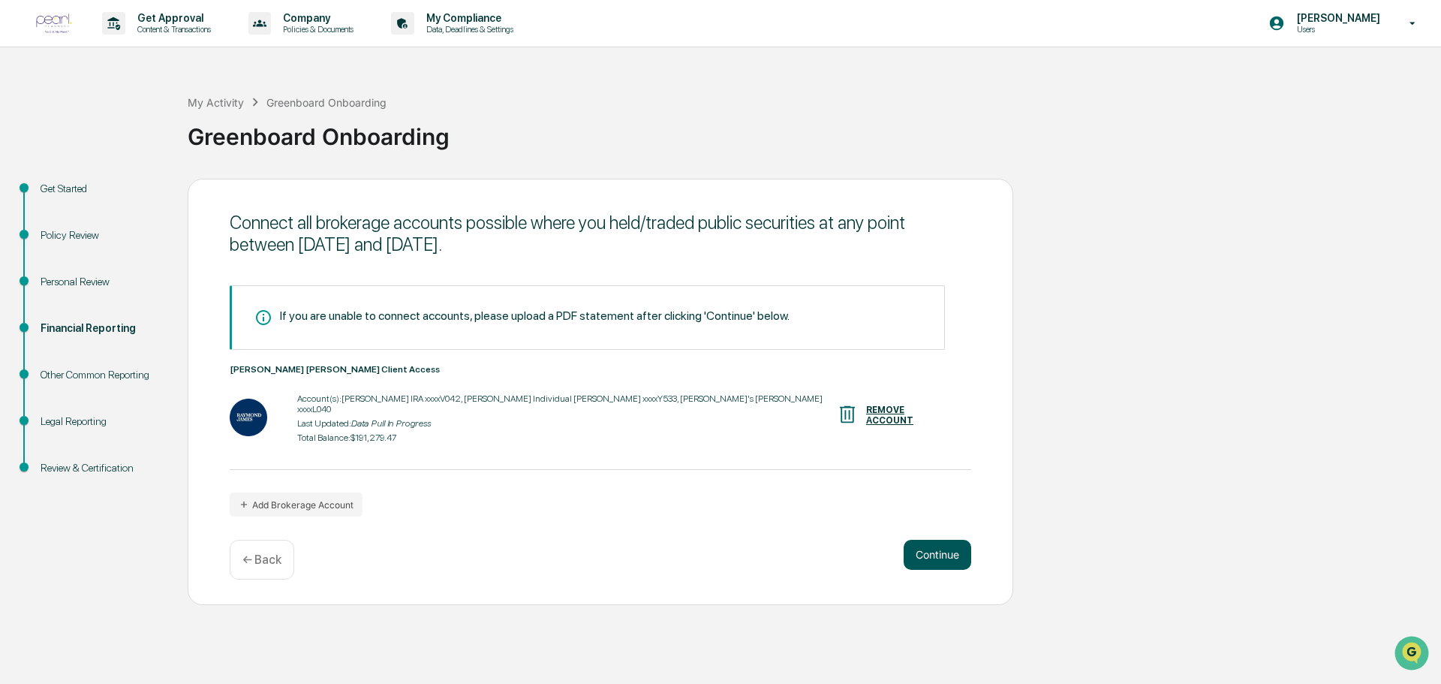
click at [945, 559] on button "Continue" at bounding box center [937, 554] width 68 height 30
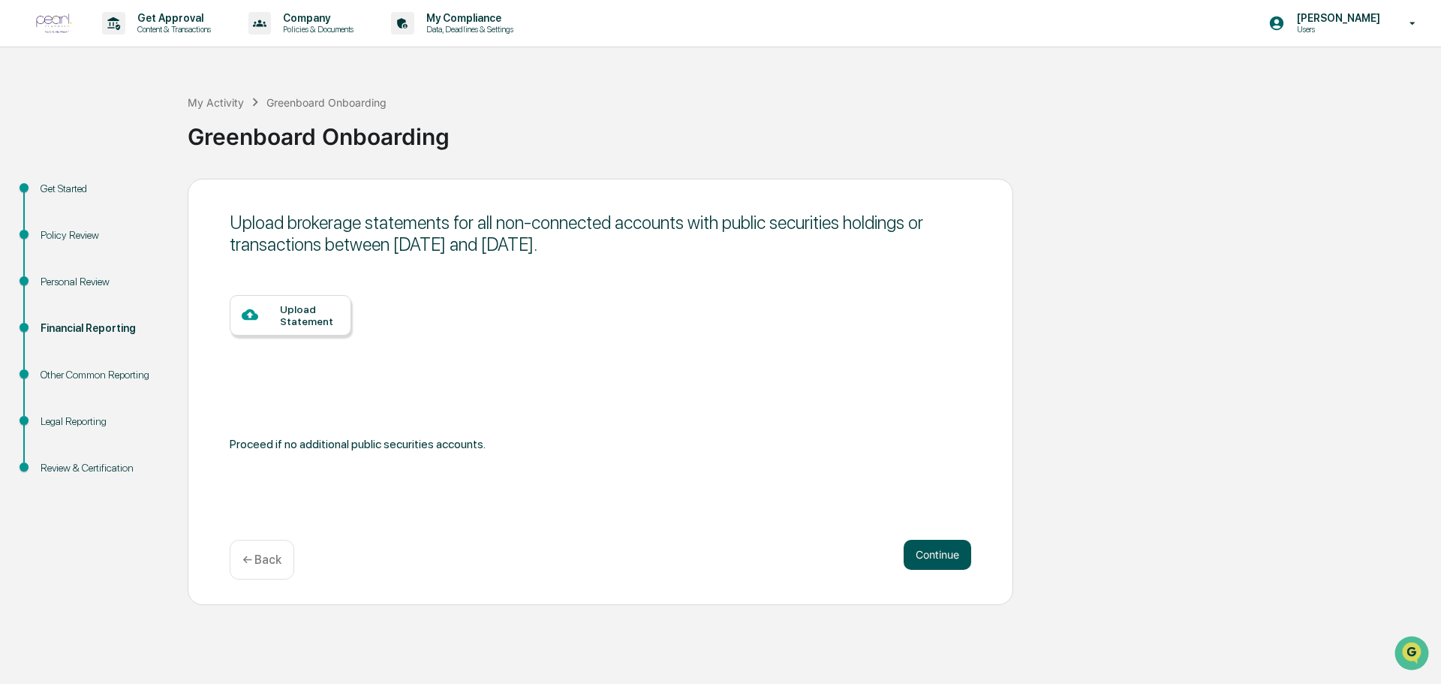
click at [932, 554] on button "Continue" at bounding box center [937, 554] width 68 height 30
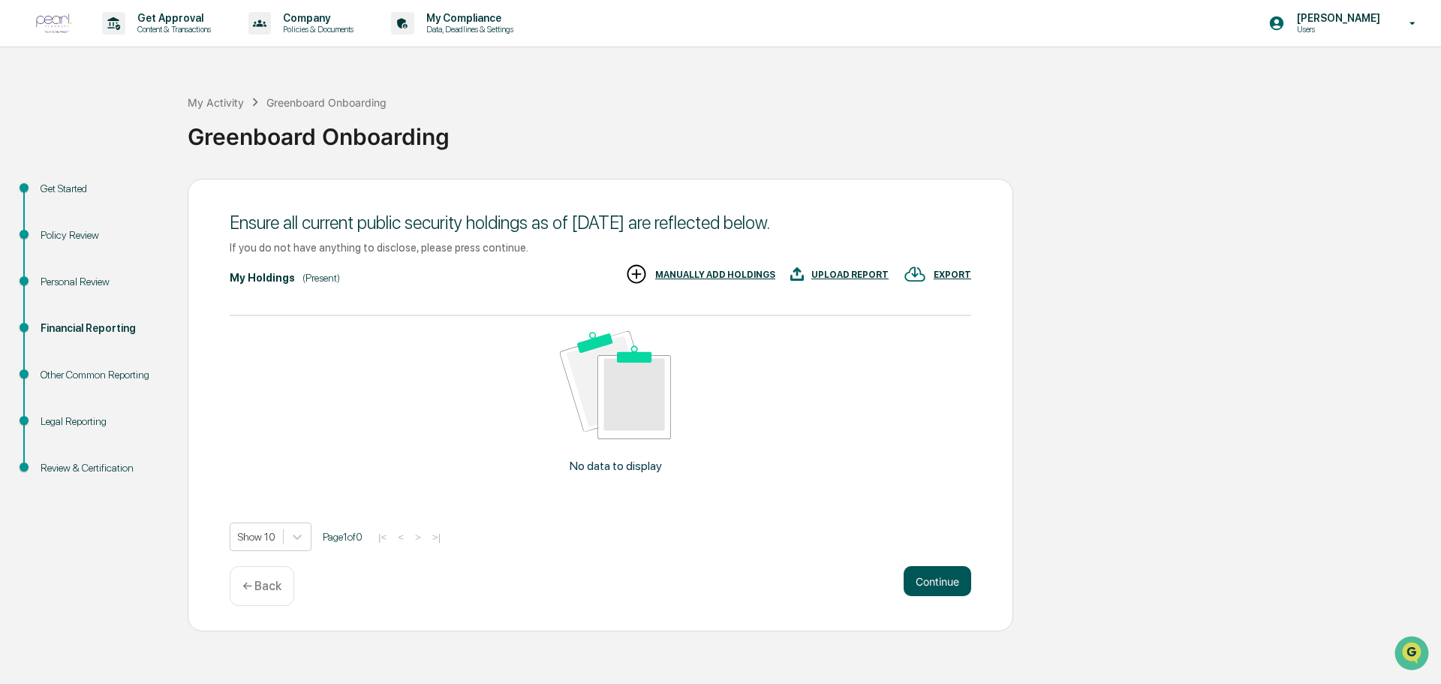
click at [937, 579] on button "Continue" at bounding box center [937, 581] width 68 height 30
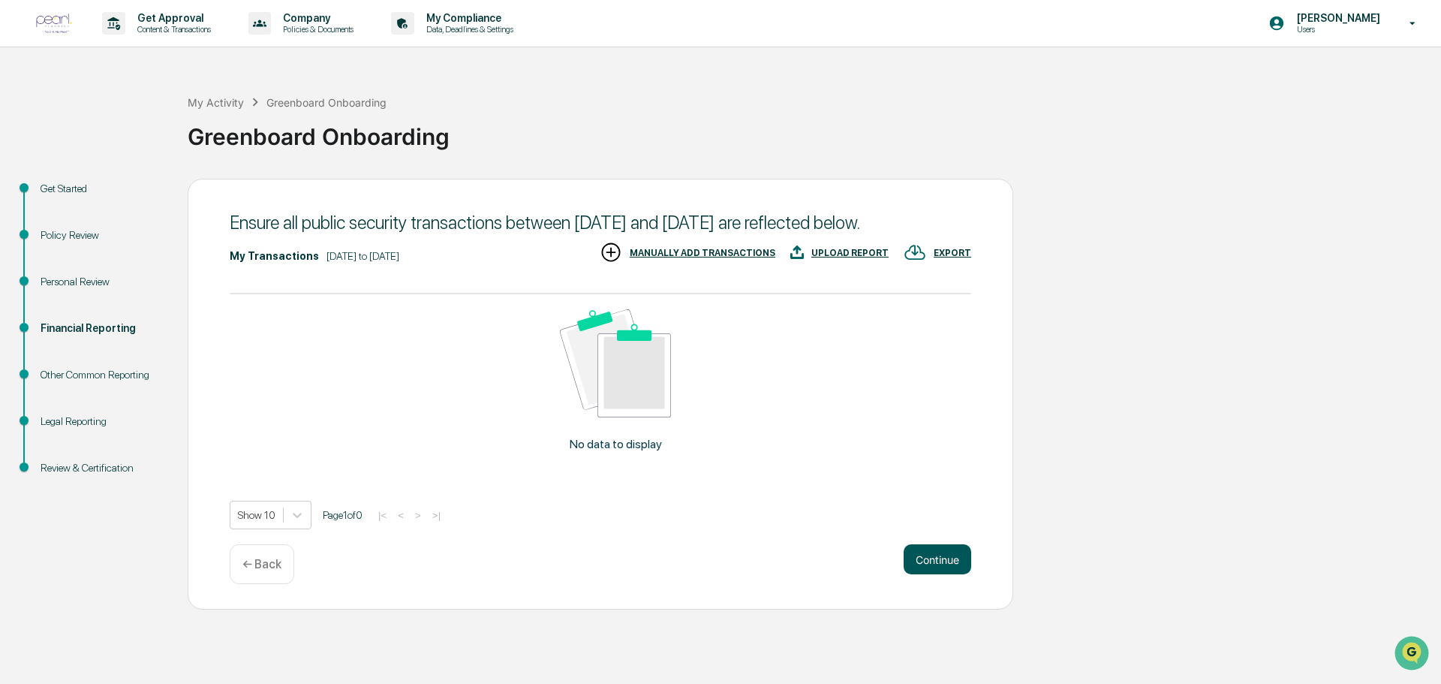
click at [926, 557] on button "Continue" at bounding box center [937, 559] width 68 height 30
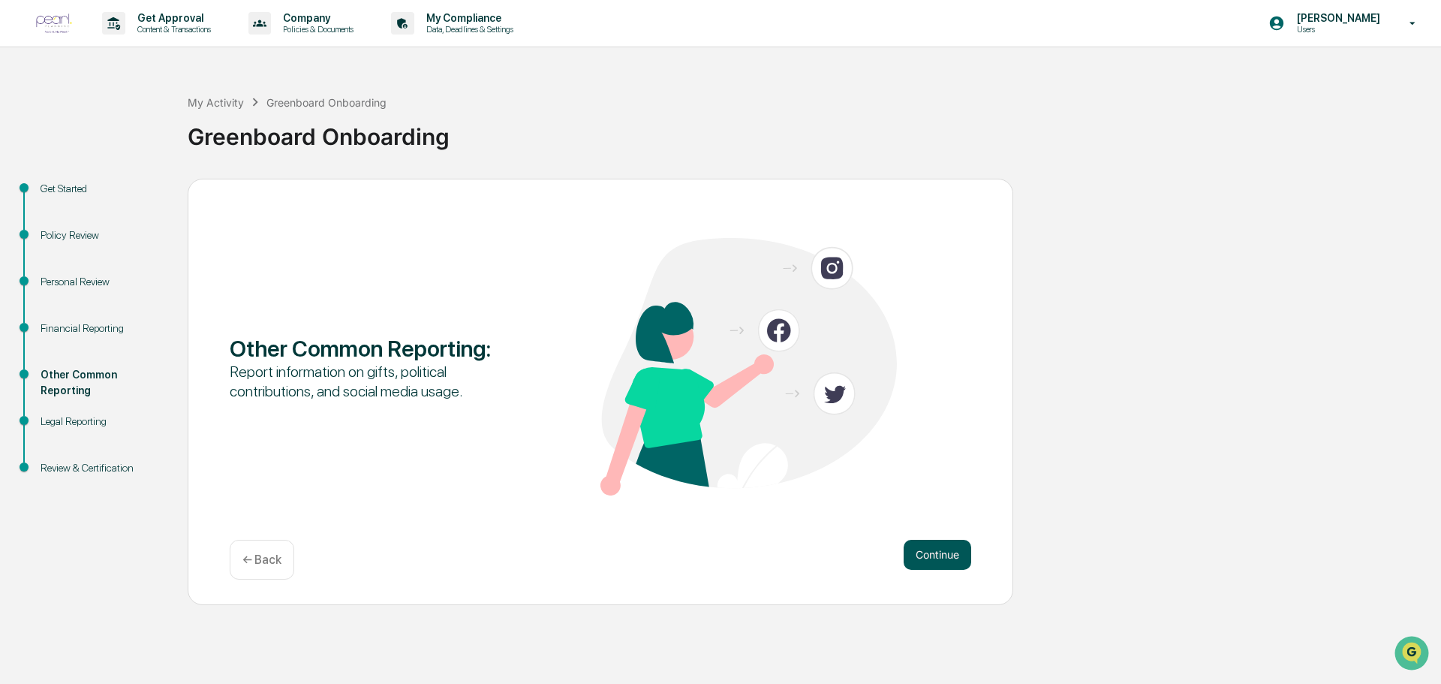
click at [933, 552] on button "Continue" at bounding box center [937, 554] width 68 height 30
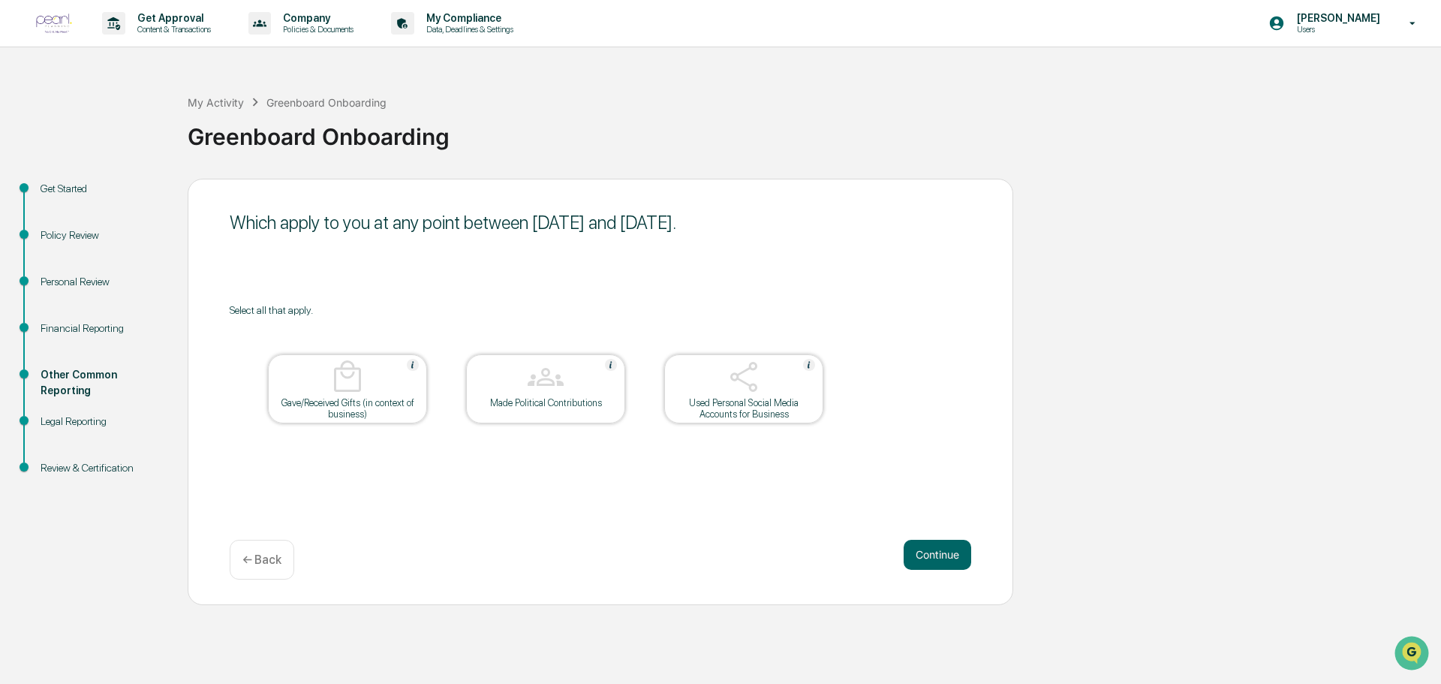
click at [933, 552] on button "Continue" at bounding box center [937, 554] width 68 height 30
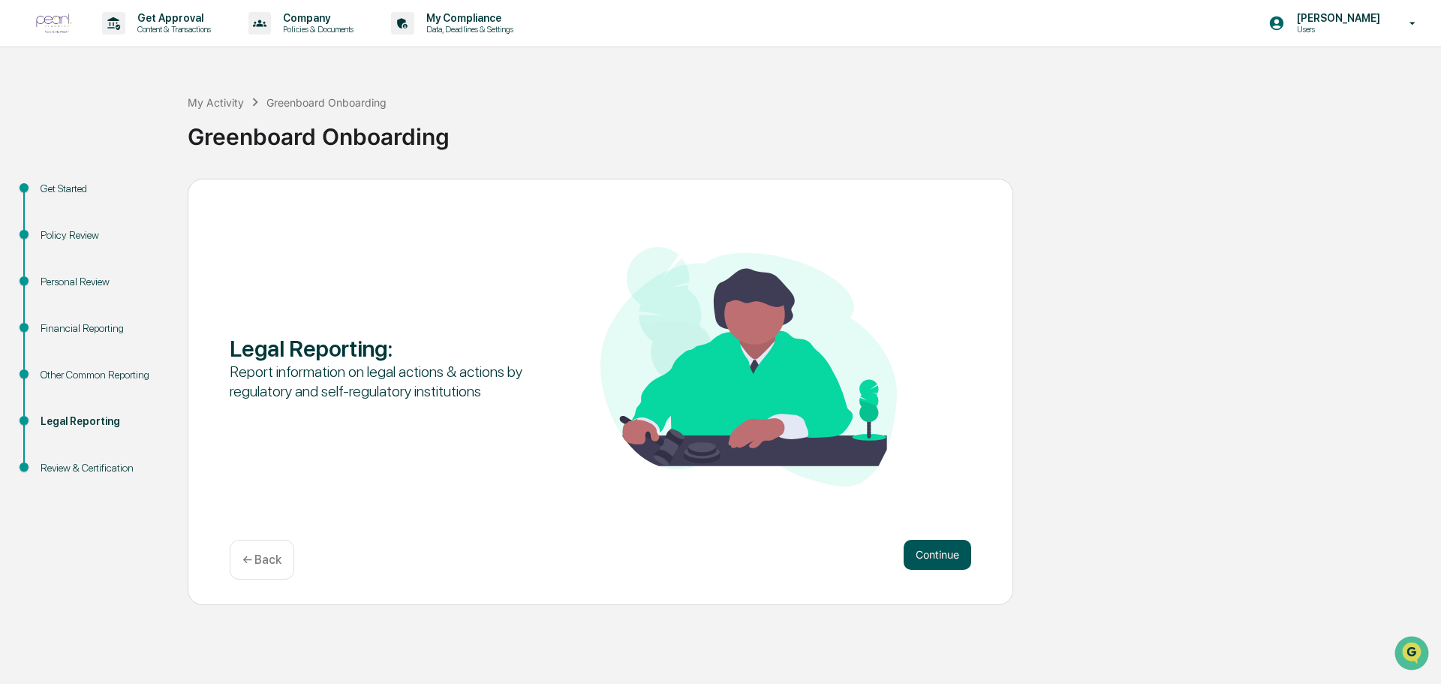
click at [932, 554] on button "Continue" at bounding box center [937, 554] width 68 height 30
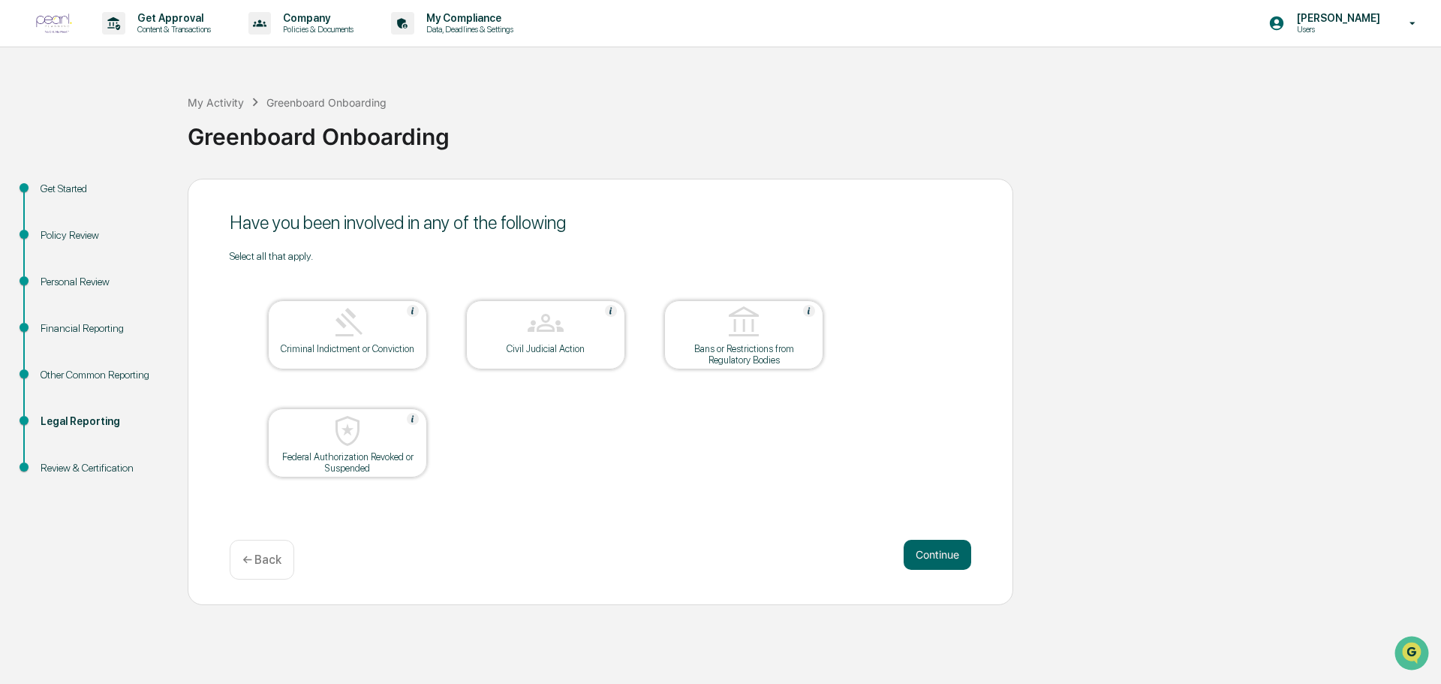
click at [932, 554] on button "Continue" at bounding box center [937, 554] width 68 height 30
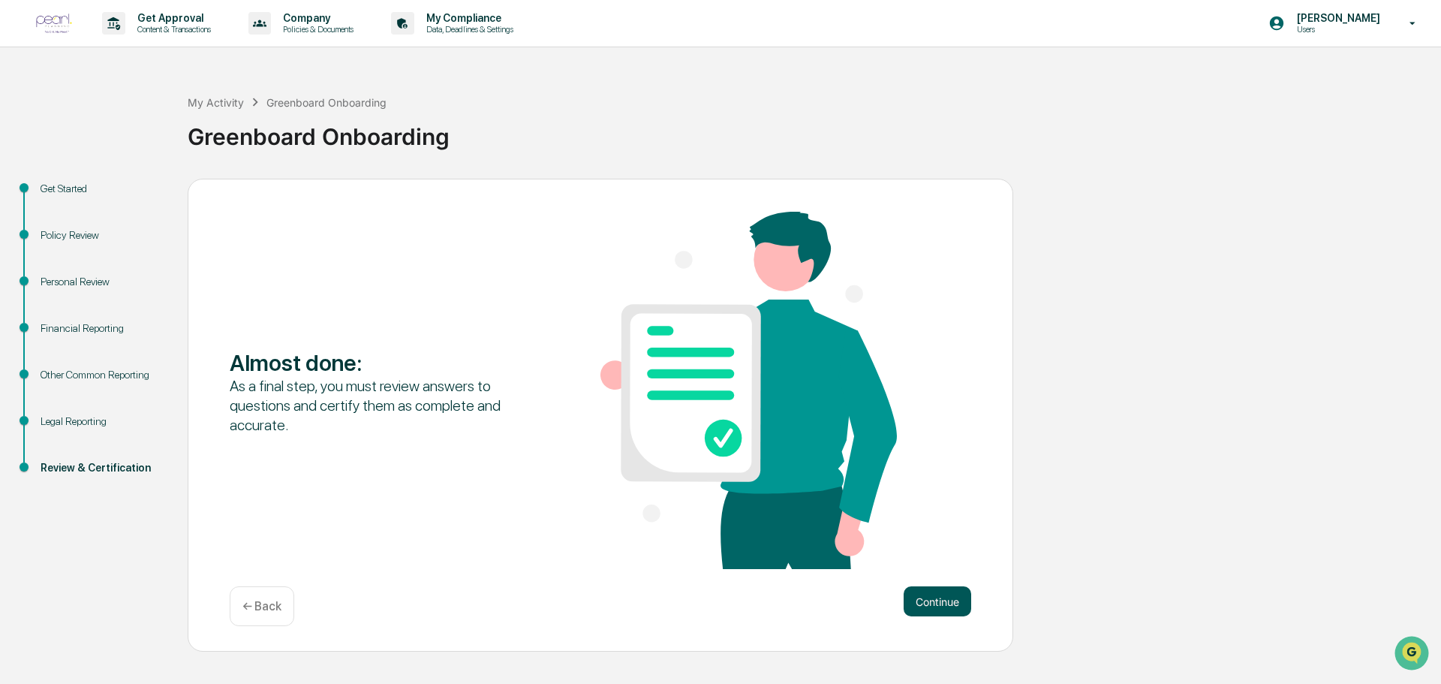
click at [929, 597] on button "Continue" at bounding box center [937, 601] width 68 height 30
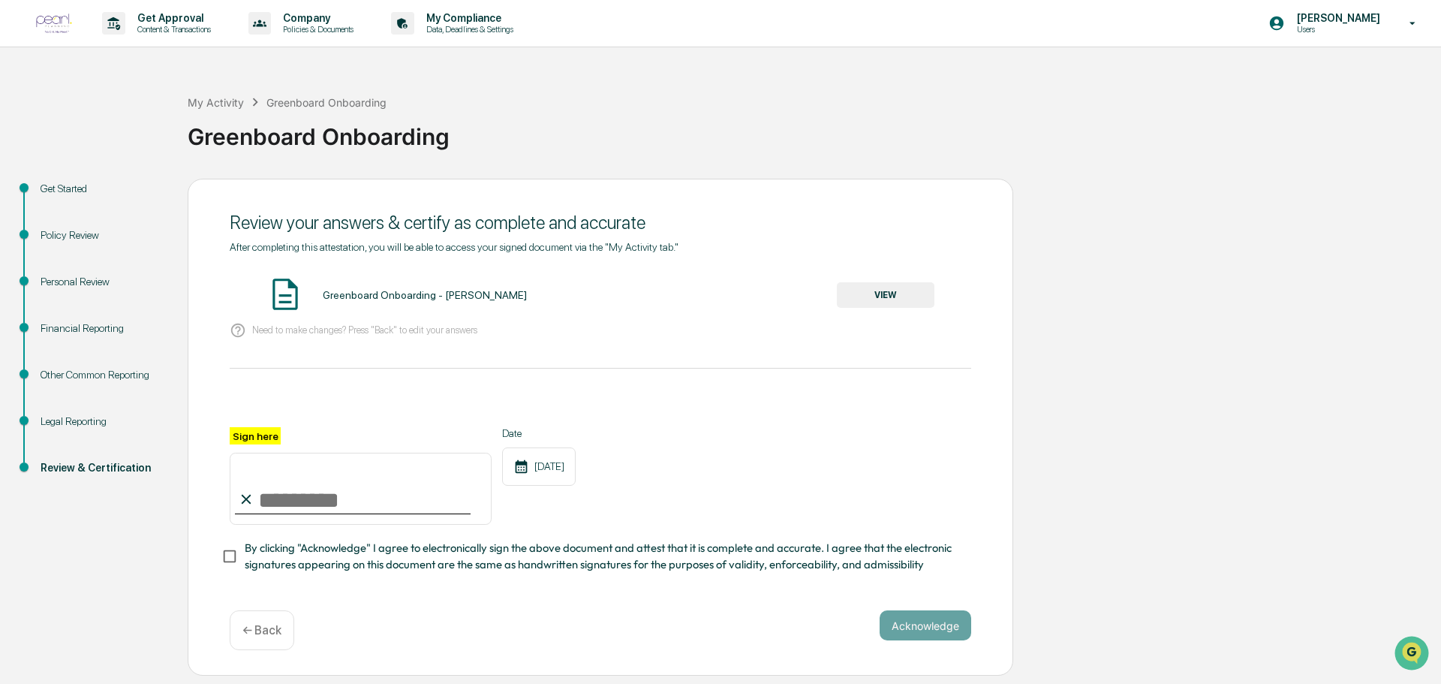
click at [251, 437] on label "Sign here" at bounding box center [255, 435] width 51 height 17
click at [251, 452] on input "Sign here" at bounding box center [361, 488] width 262 height 72
click at [271, 501] on input "Sign here" at bounding box center [361, 488] width 262 height 72
type input "**********"
click at [908, 634] on button "Acknowledge" at bounding box center [925, 625] width 92 height 30
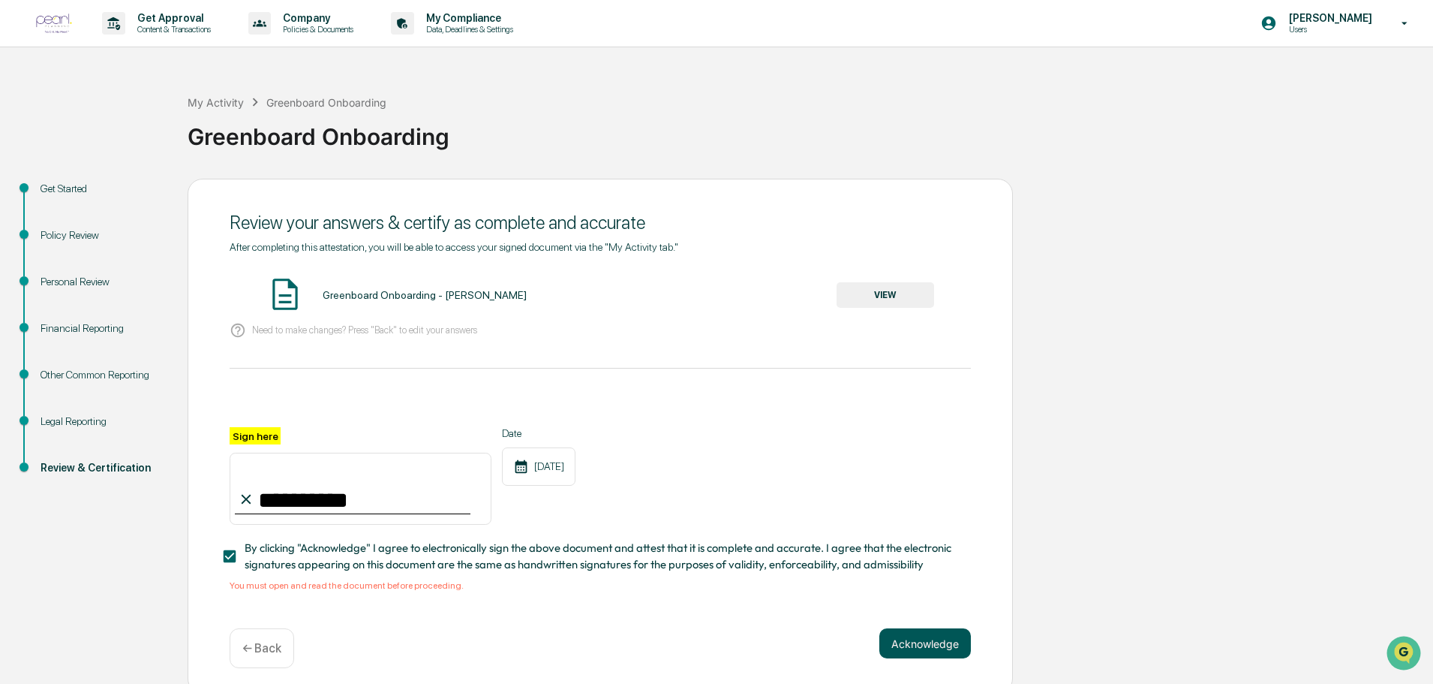
click at [918, 647] on button "Acknowledge" at bounding box center [925, 643] width 92 height 30
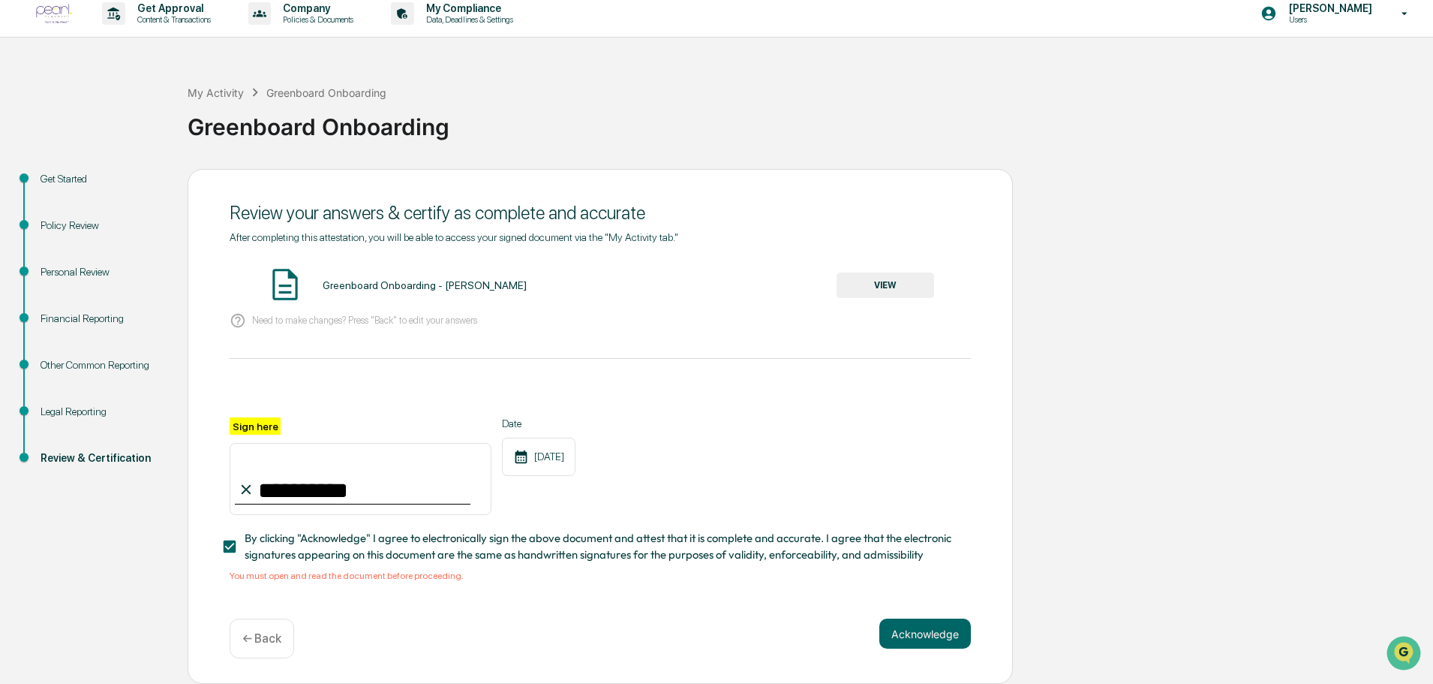
scroll to position [14, 0]
click at [870, 285] on button "VIEW" at bounding box center [886, 285] width 98 height 26
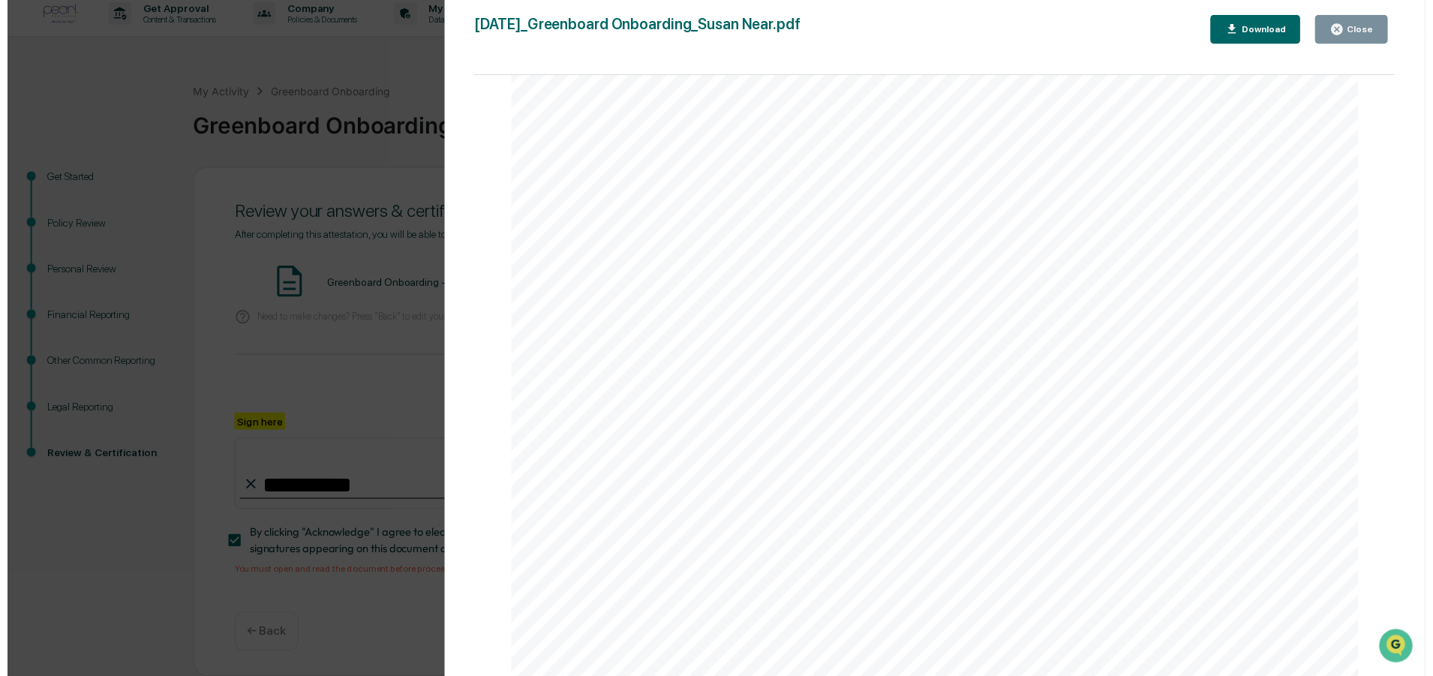
scroll to position [5680, 0]
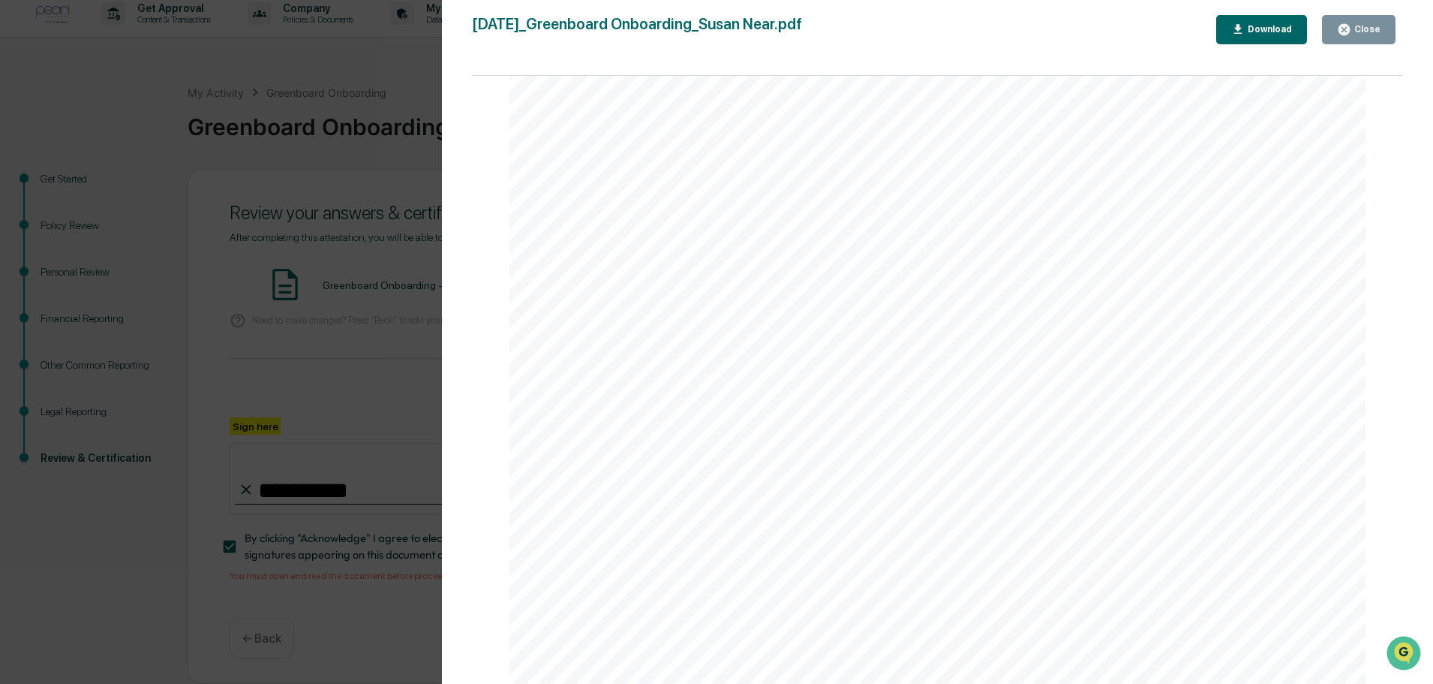
click at [1351, 32] on icon "button" at bounding box center [1344, 30] width 14 height 14
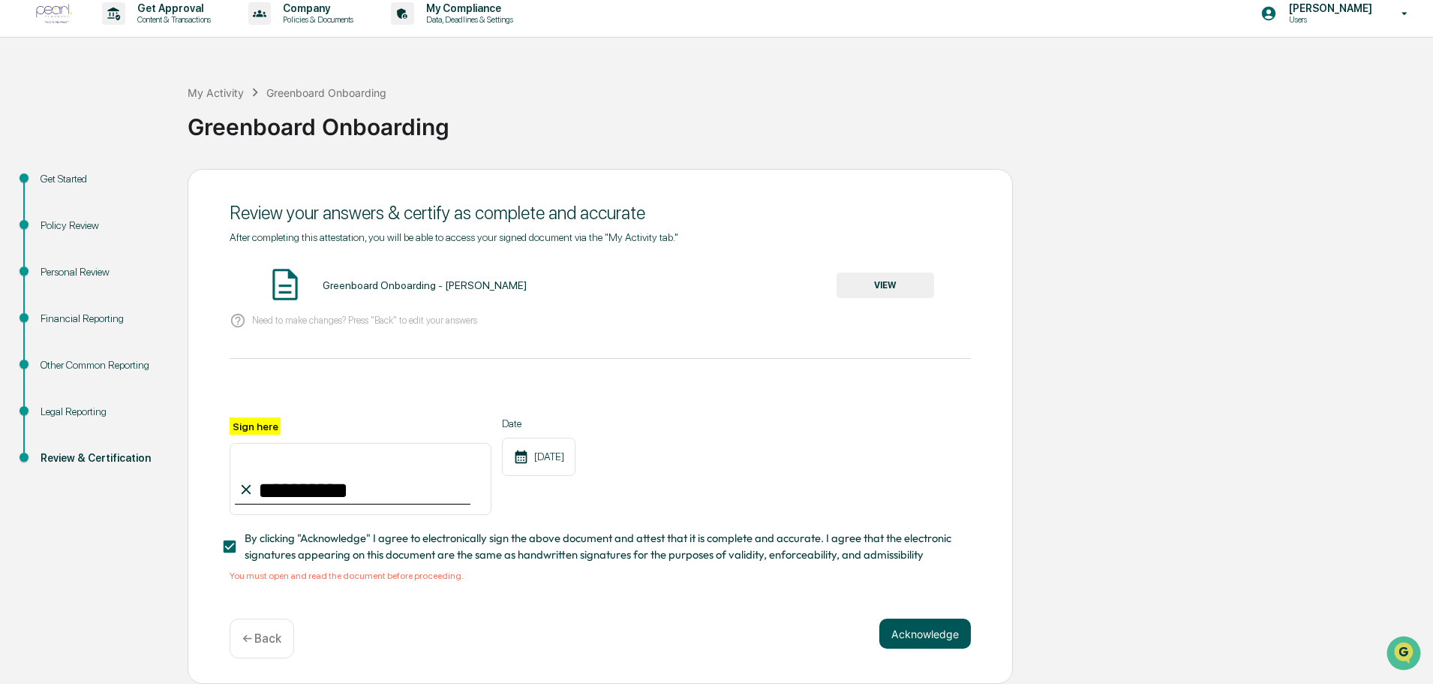
click at [930, 639] on button "Acknowledge" at bounding box center [925, 633] width 92 height 30
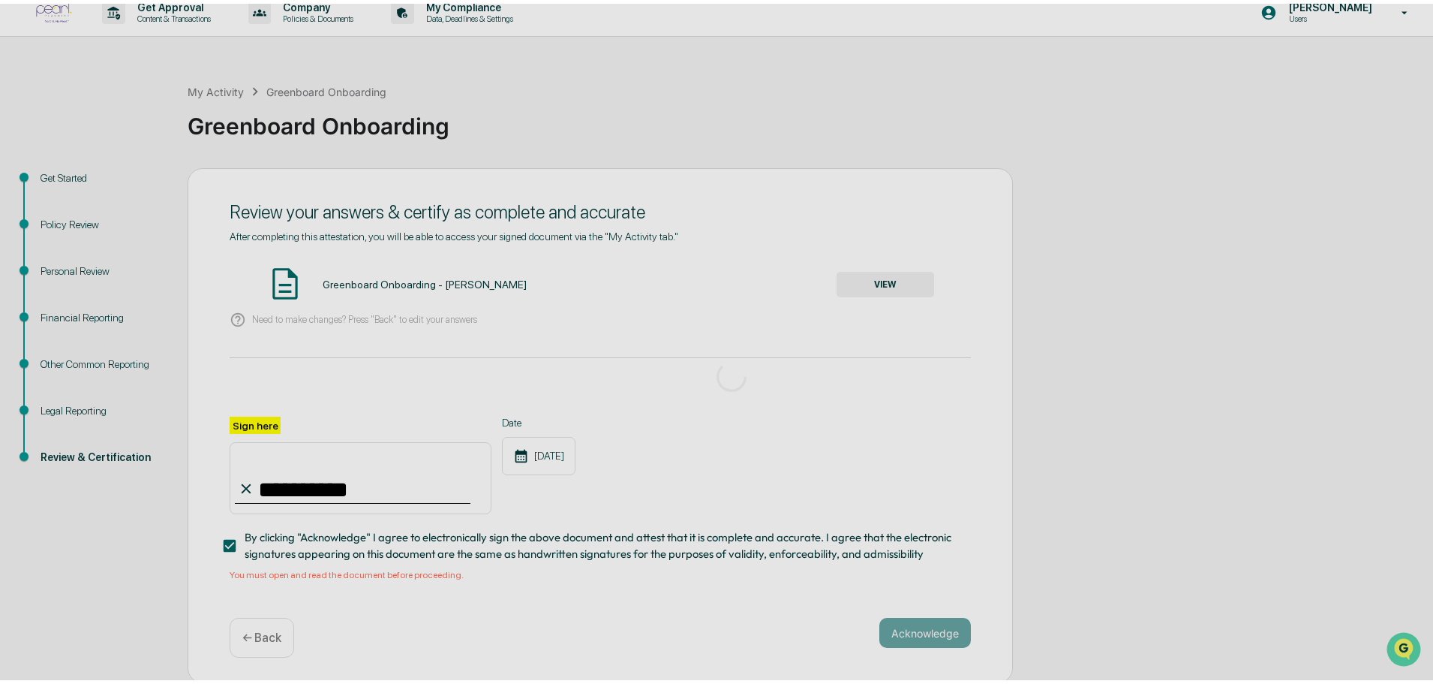
scroll to position [0, 0]
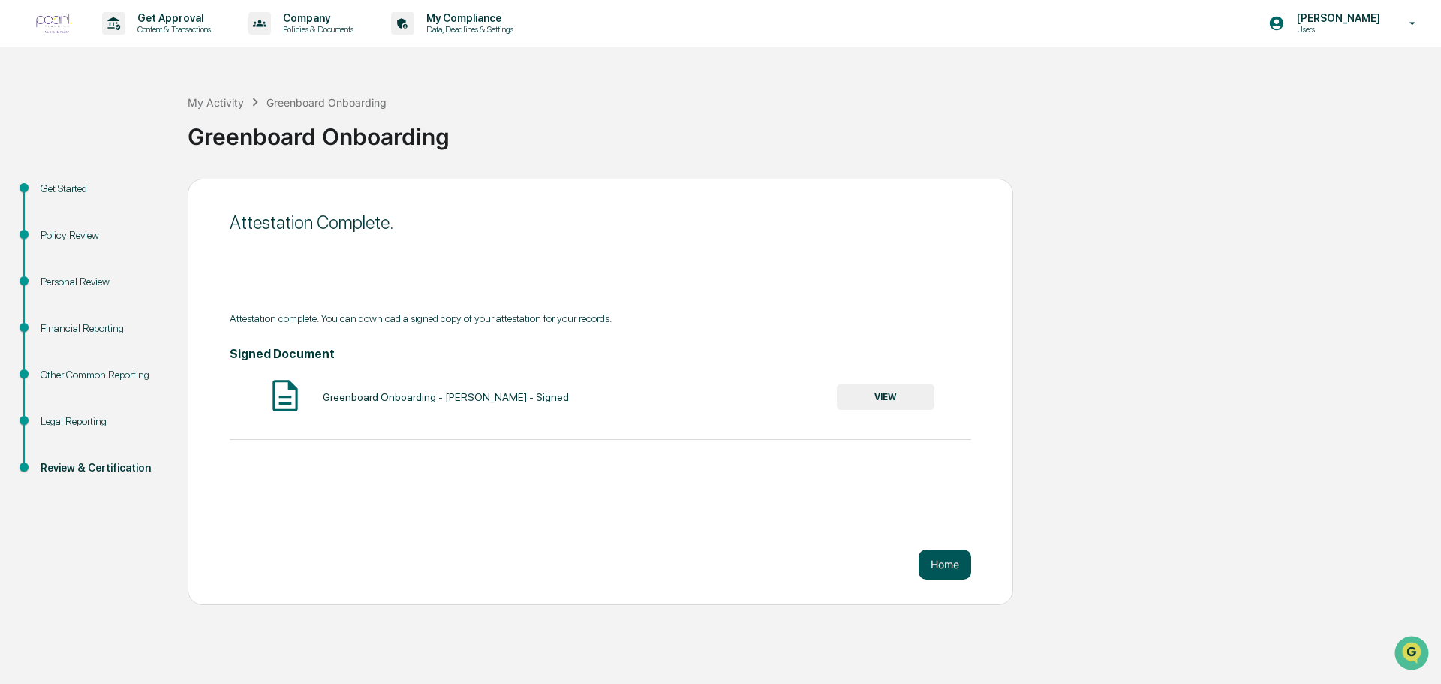
click at [960, 564] on button "Home" at bounding box center [944, 564] width 53 height 30
